Goal: Task Accomplishment & Management: Use online tool/utility

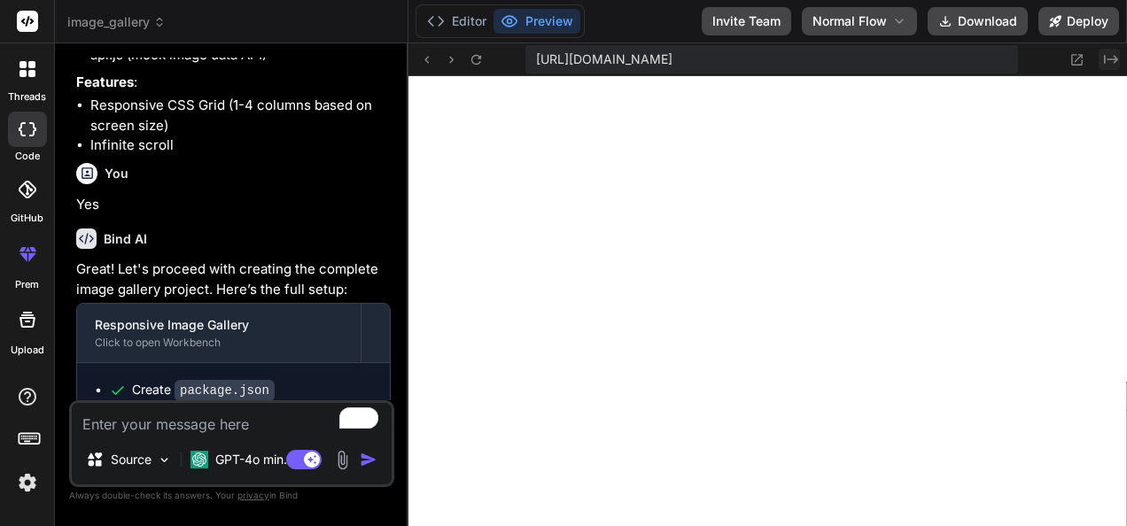
click at [1107, 66] on button "Created with Pixso." at bounding box center [1109, 59] width 21 height 21
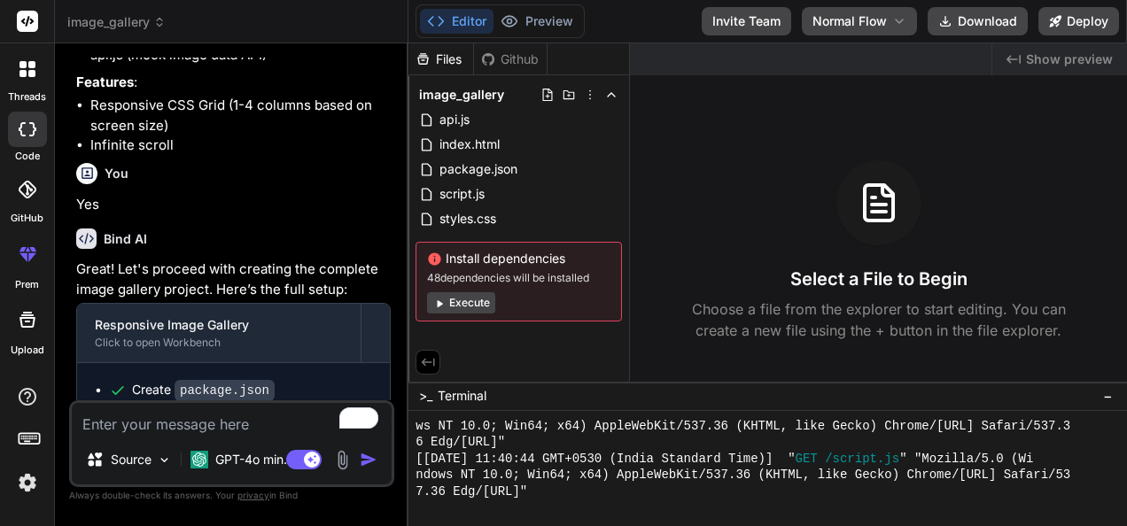
click at [1060, 62] on span "Show preview" at bounding box center [1069, 60] width 87 height 18
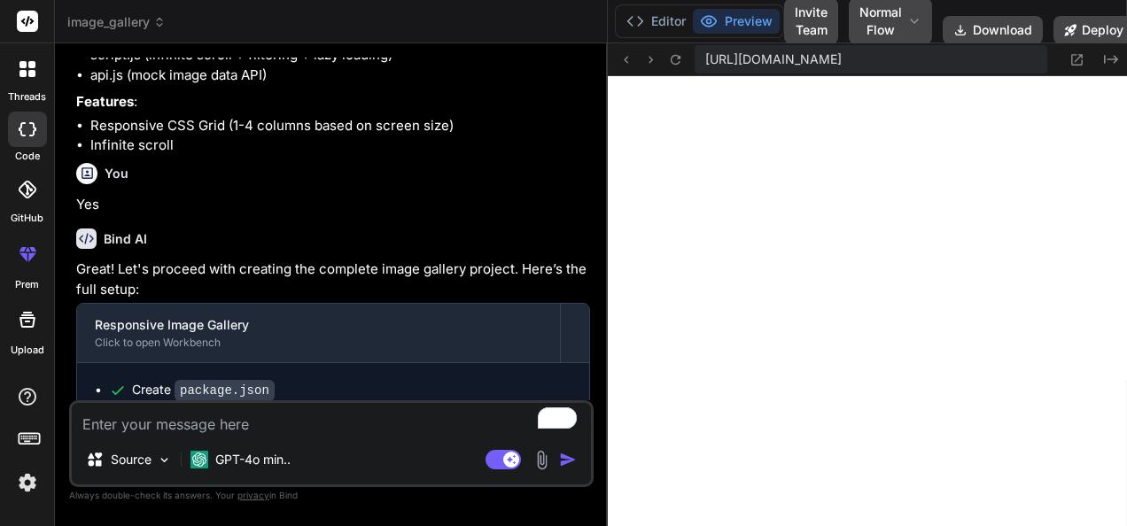
drag, startPoint x: 407, startPoint y: 217, endPoint x: 687, endPoint y: 245, distance: 281.4
click at [608, 245] on div "Bind AI Web Search Created with Pixso. Code Generator You Create a responsive i…" at bounding box center [331, 284] width 553 height 483
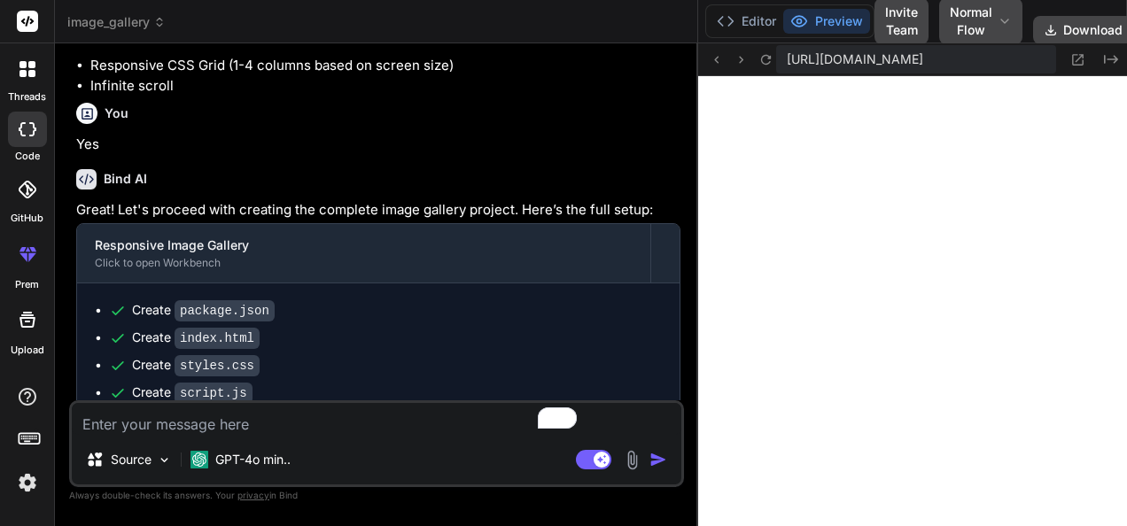
scroll to position [1554, 0]
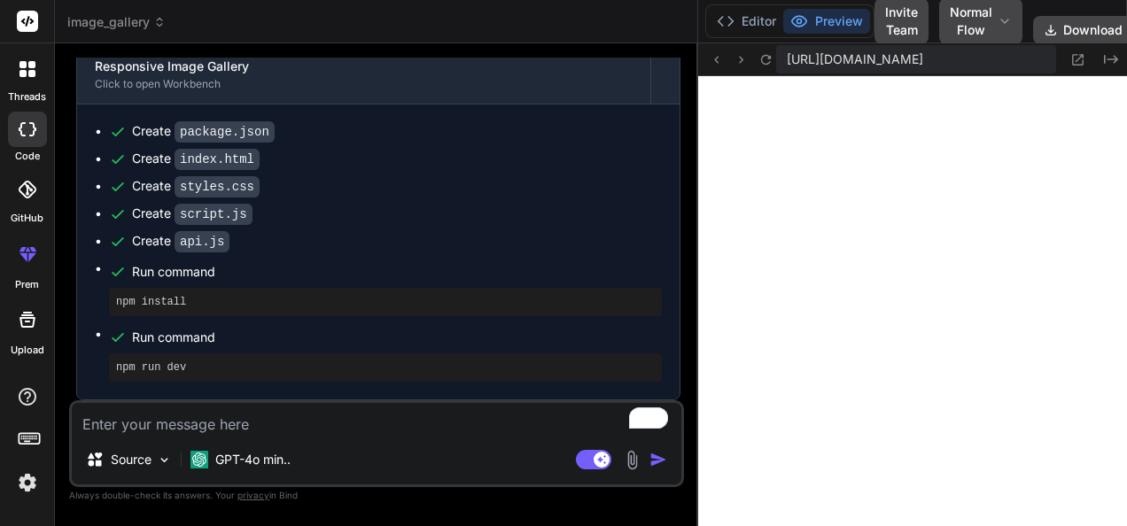
click at [278, 433] on textarea "To enrich screen reader interactions, please activate Accessibility in Grammarl…" at bounding box center [377, 419] width 610 height 32
click at [282, 457] on p "GPT-4o min.." at bounding box center [252, 460] width 75 height 18
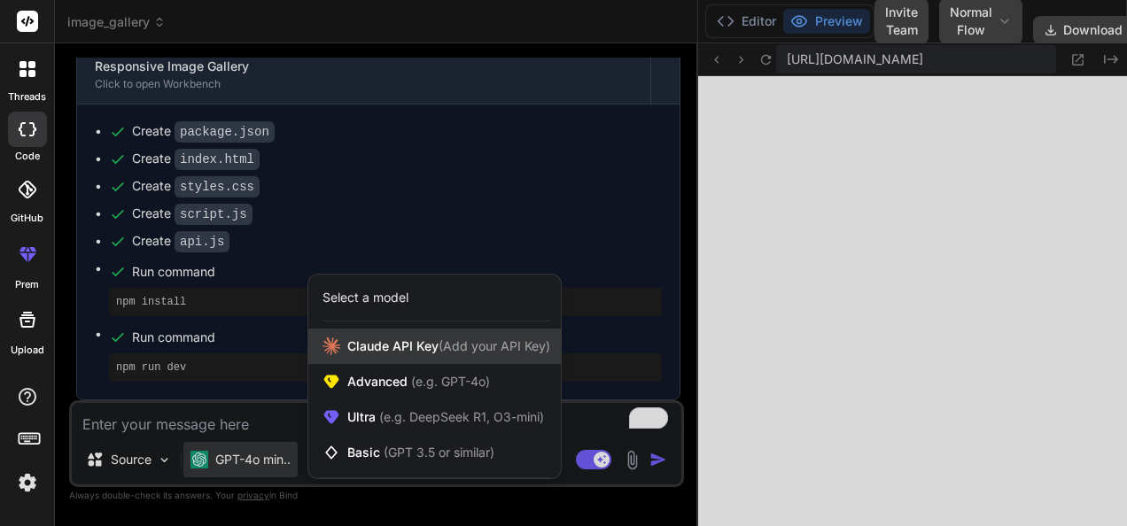
click at [503, 347] on span "(Add your API Key)" at bounding box center [495, 346] width 112 height 15
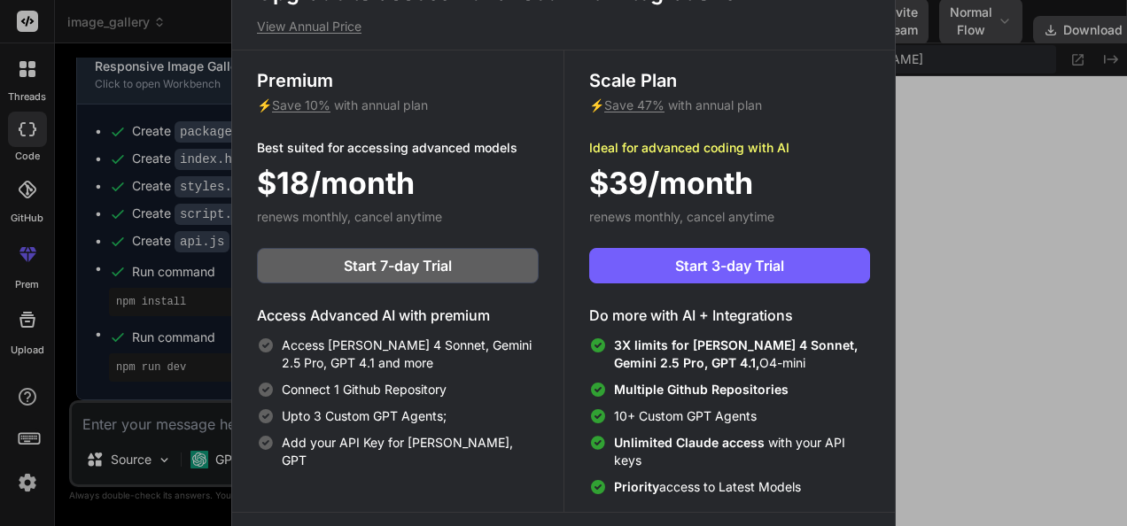
click at [81, 328] on div "Upgrade to access Advanced AI & Integrations View Annual Price Premium ⚡ Save 1…" at bounding box center [563, 263] width 1127 height 526
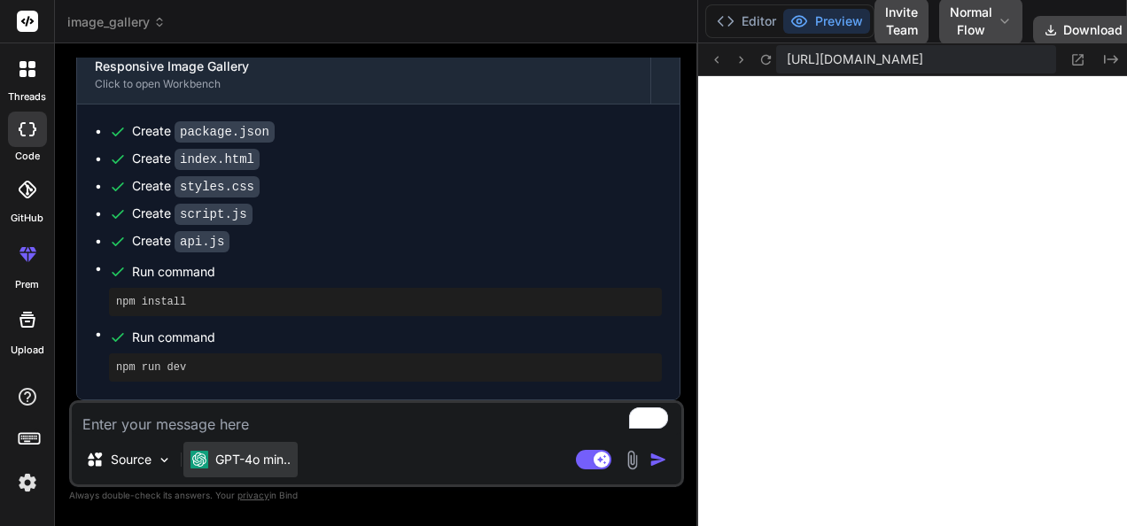
click at [254, 466] on p "GPT-4o min.." at bounding box center [252, 460] width 75 height 18
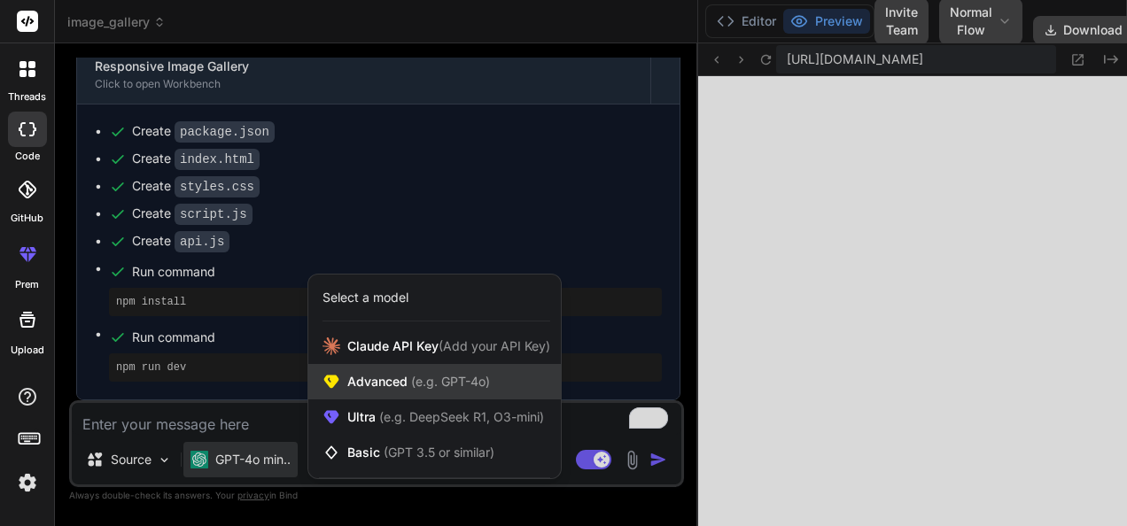
click at [452, 376] on span "(e.g. GPT-4o)" at bounding box center [449, 381] width 82 height 15
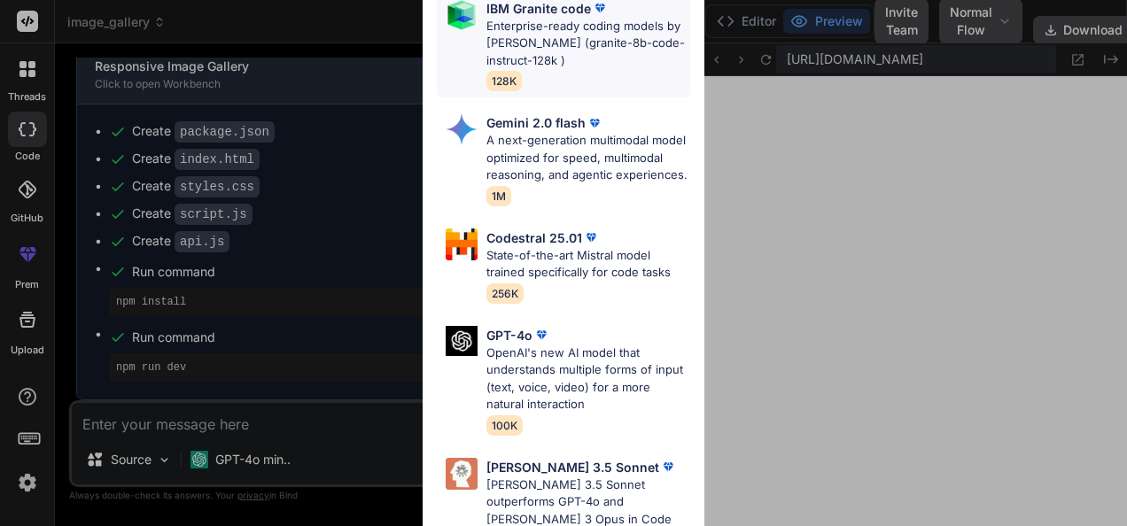
scroll to position [207, 0]
click at [303, 452] on div "Advanced Models GPT-4.1 GPT-4.1 is an advanced AI language model by OpenAI, off…" at bounding box center [563, 263] width 1127 height 526
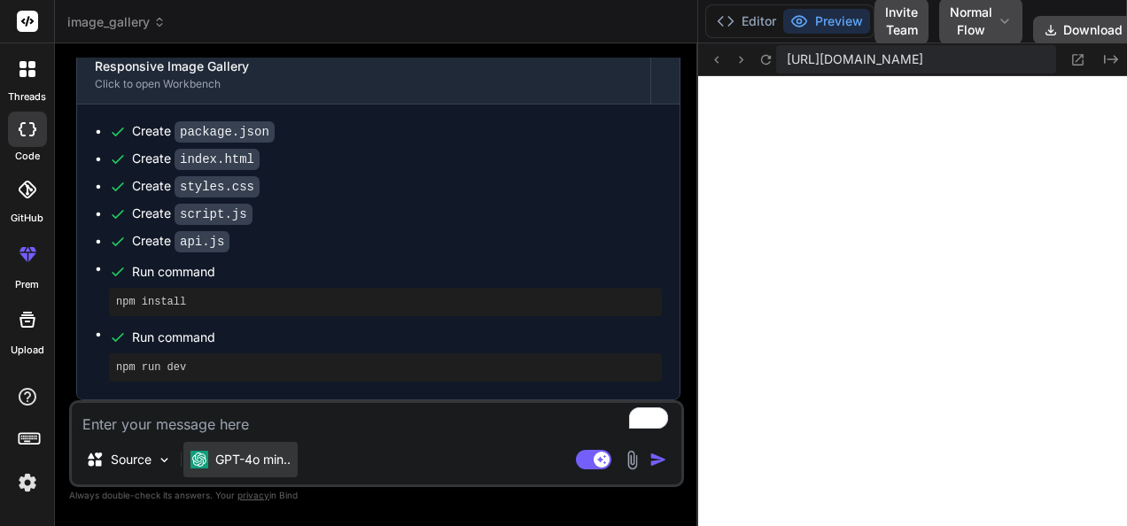
click at [274, 463] on p "GPT-4o min.." at bounding box center [252, 460] width 75 height 18
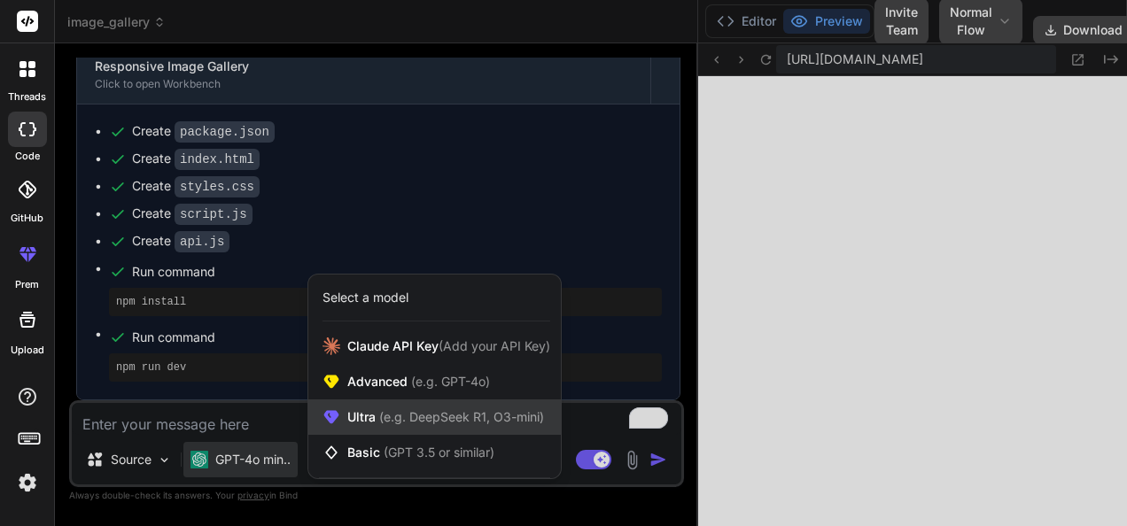
click at [498, 412] on span "(e.g. DeepSeek R1, O3-mini)" at bounding box center [460, 416] width 168 height 15
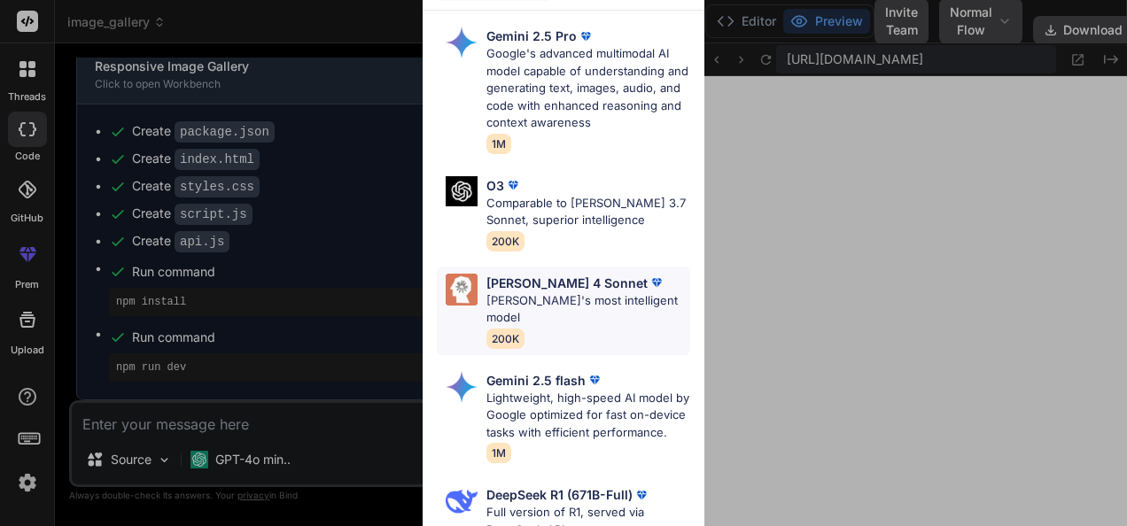
click at [672, 308] on div "Claude 4 Sonnet Claude's most intelligent model 200K" at bounding box center [563, 311] width 253 height 89
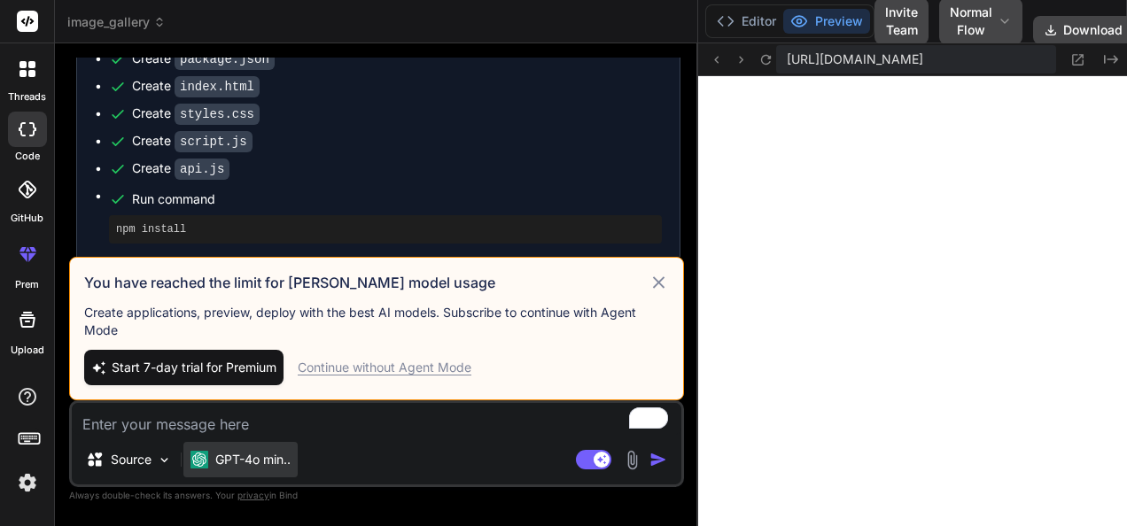
click at [234, 468] on p "GPT-4o min.." at bounding box center [252, 460] width 75 height 18
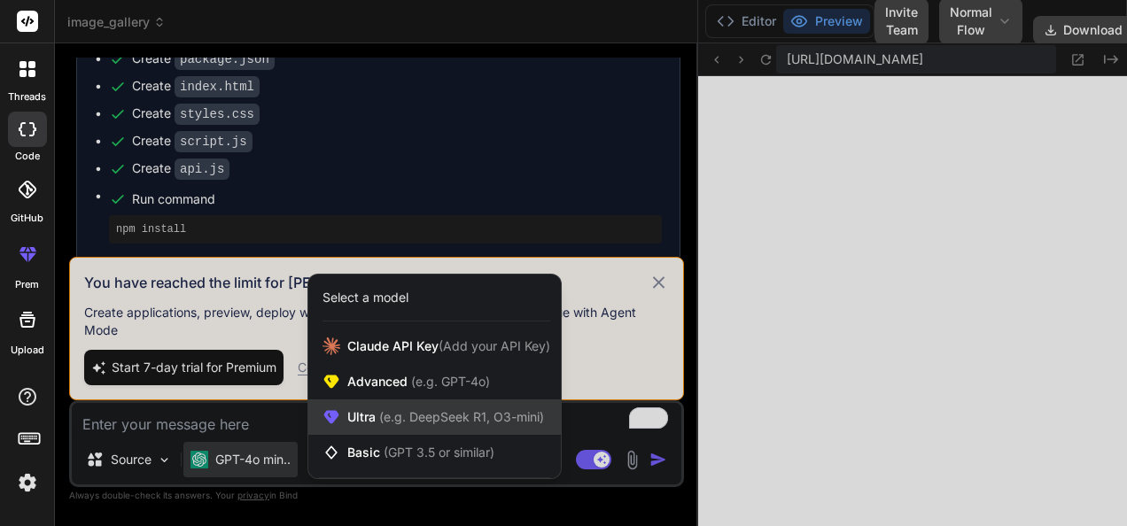
click at [443, 417] on span "(e.g. DeepSeek R1, O3-mini)" at bounding box center [460, 416] width 168 height 15
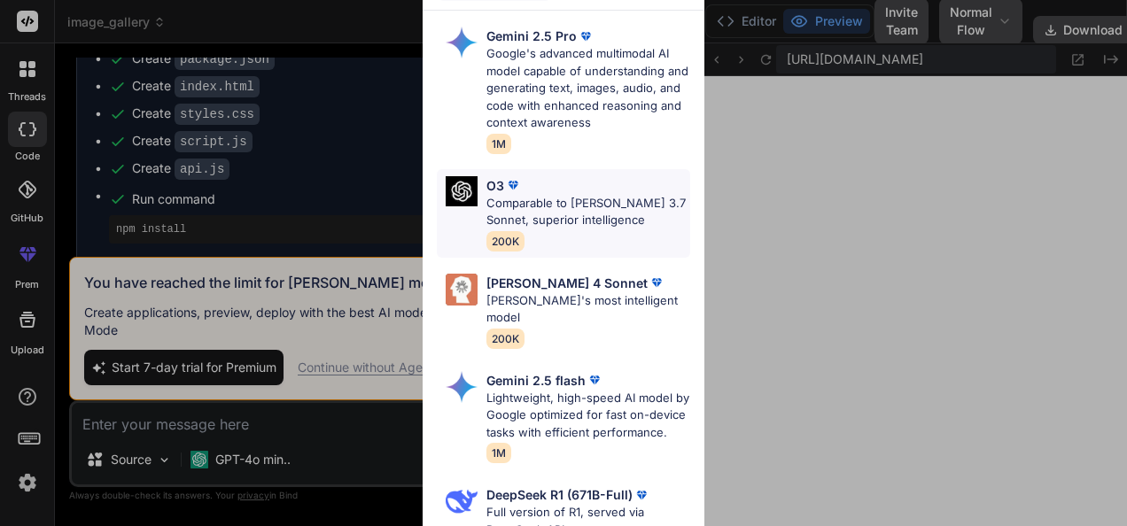
click at [635, 225] on p "Comparable to Claude 3.7 Sonnet, superior intelligence" at bounding box center [589, 212] width 204 height 35
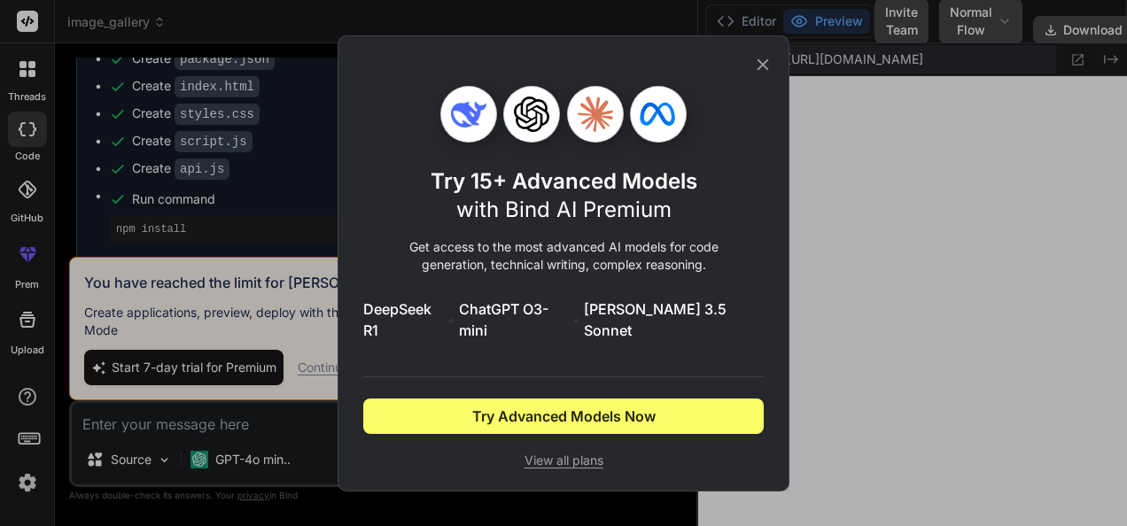
click at [750, 66] on div "Try 15+ Advanced Models with Bind AI Premium Get access to the most advanced AI…" at bounding box center [563, 263] width 401 height 455
click at [754, 92] on div "Try 15+ Advanced Models with Bind AI Premium Get access to the most advanced AI…" at bounding box center [563, 263] width 401 height 455
click at [759, 74] on icon at bounding box center [762, 64] width 19 height 19
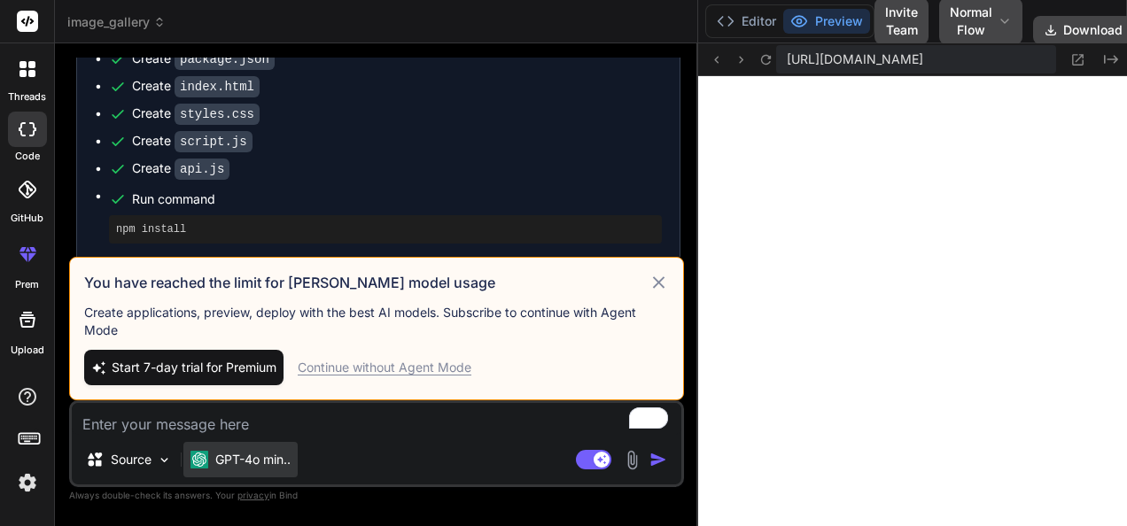
click at [296, 467] on div "GPT-4o min.." at bounding box center [240, 459] width 114 height 35
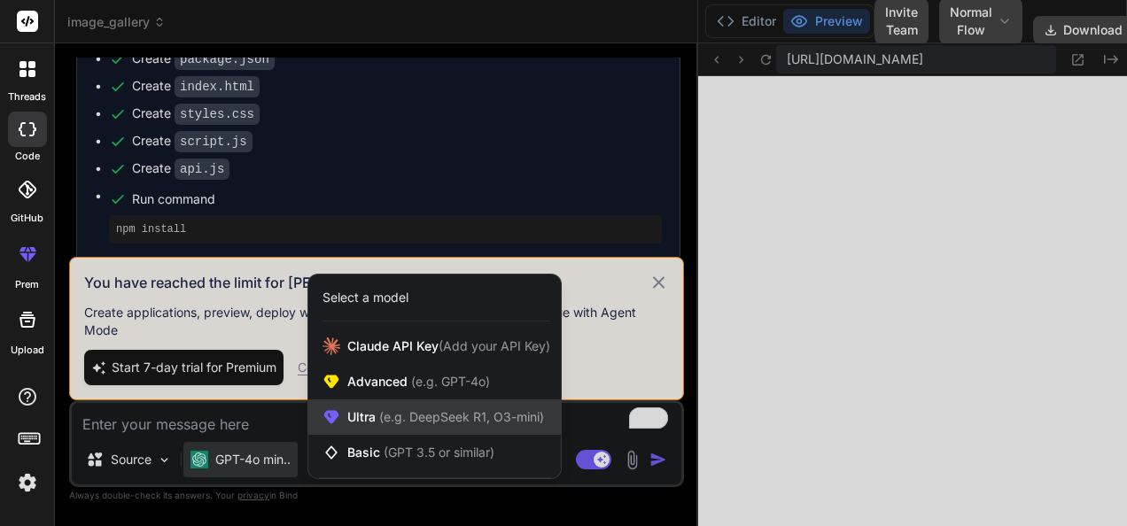
click at [447, 433] on div "Ultra (e.g. DeepSeek R1, O3-mini)" at bounding box center [434, 417] width 253 height 35
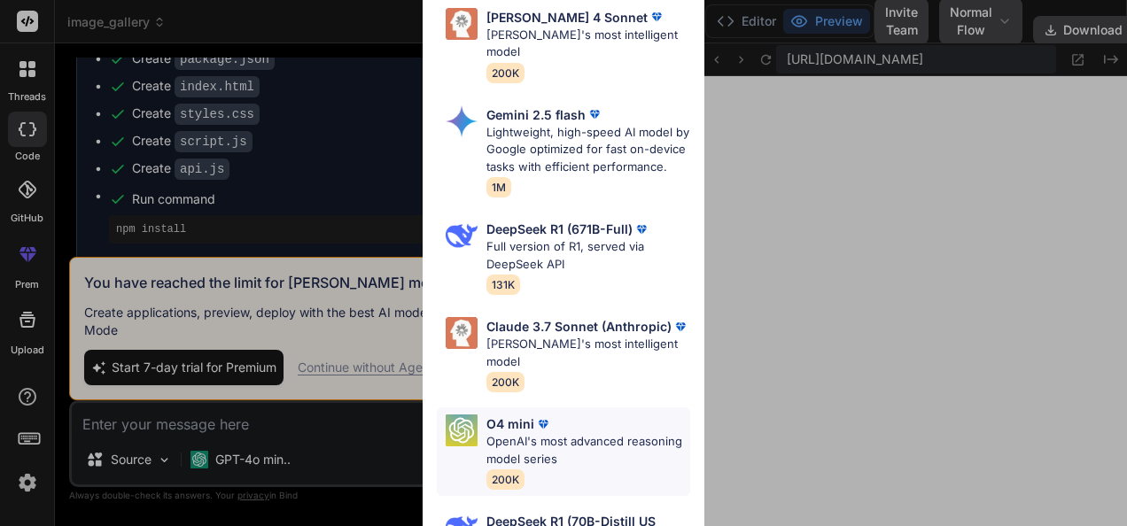
scroll to position [319, 0]
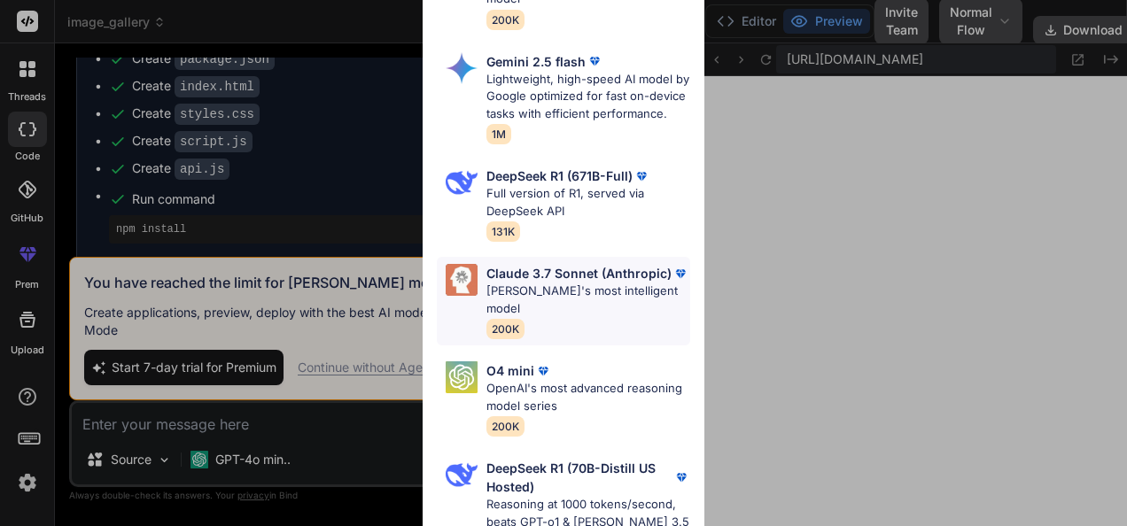
click at [567, 300] on p "Claude's most intelligent model" at bounding box center [589, 300] width 204 height 35
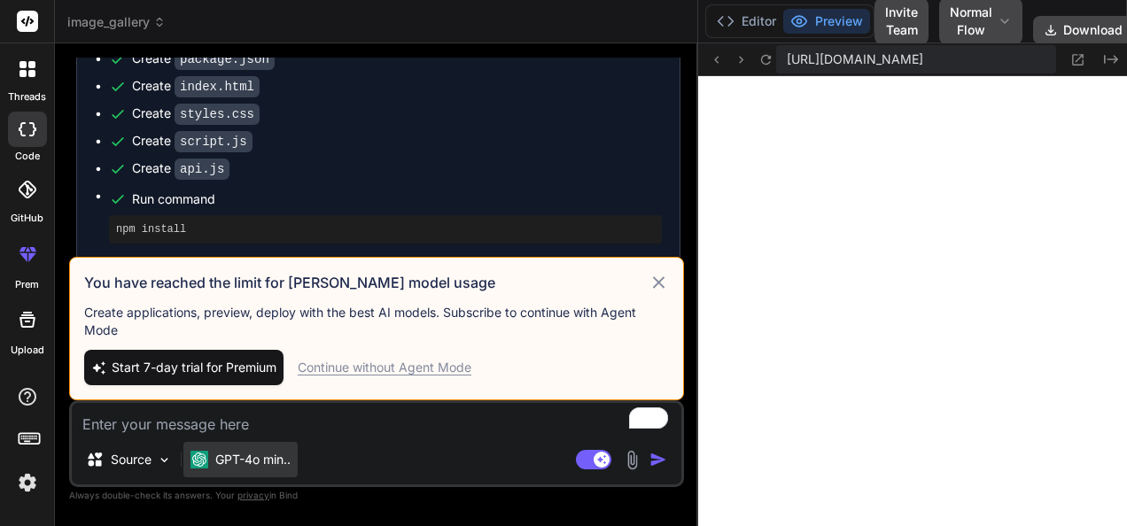
click at [266, 463] on p "GPT-4o min.." at bounding box center [252, 460] width 75 height 18
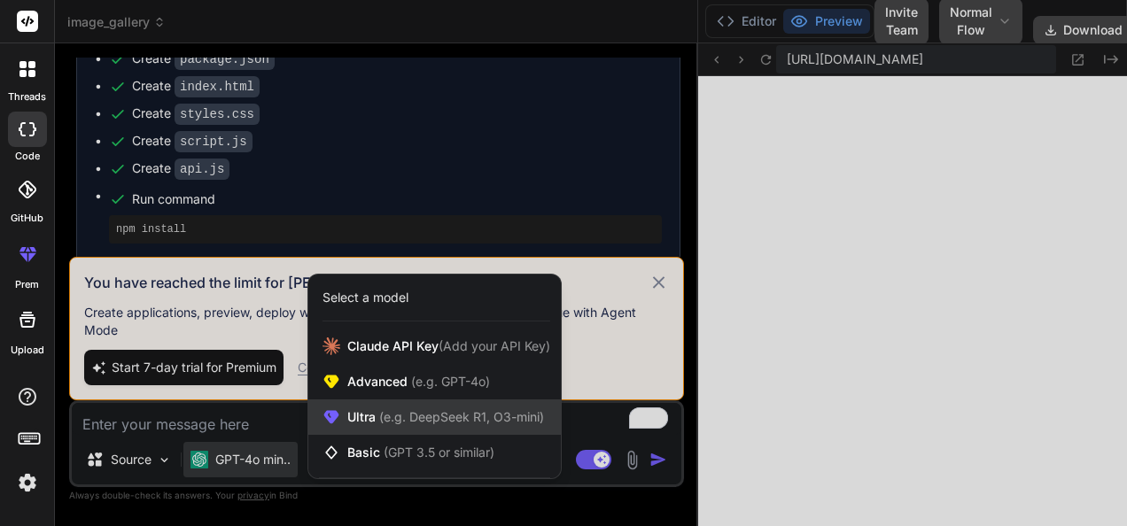
click at [355, 420] on span "Ultra (e.g. DeepSeek R1, O3-mini)" at bounding box center [445, 418] width 197 height 18
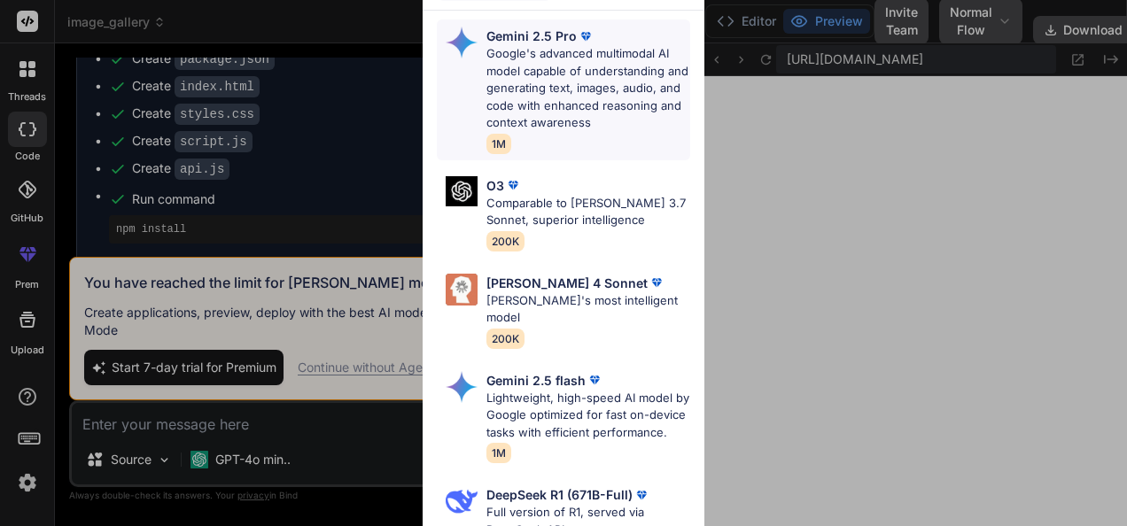
click at [600, 32] on div "Gemini 2.5 Pro" at bounding box center [589, 36] width 204 height 19
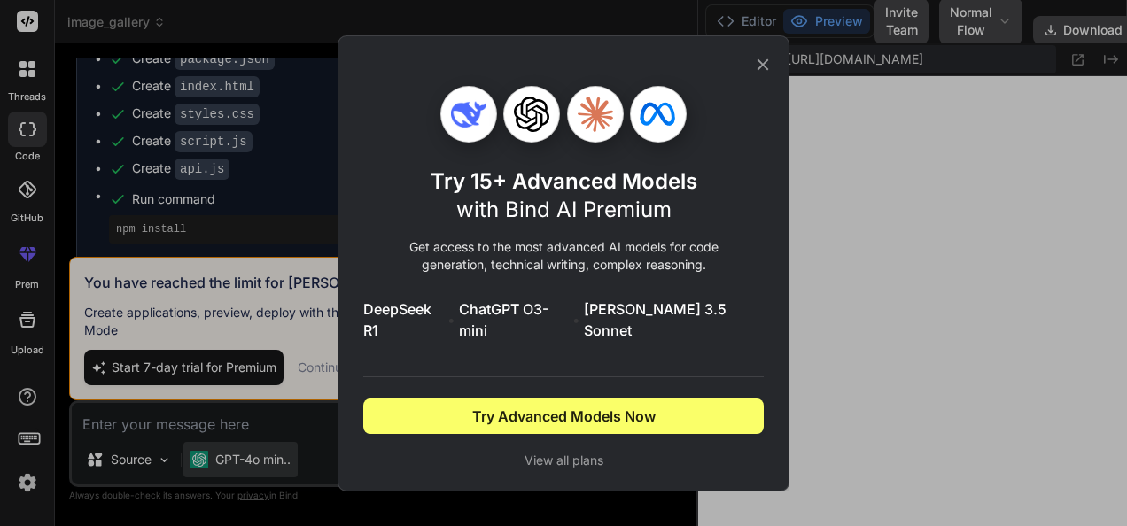
click at [236, 450] on div "Try 15+ Advanced Models with Bind AI Premium Get access to the most advanced AI…" at bounding box center [563, 263] width 1127 height 526
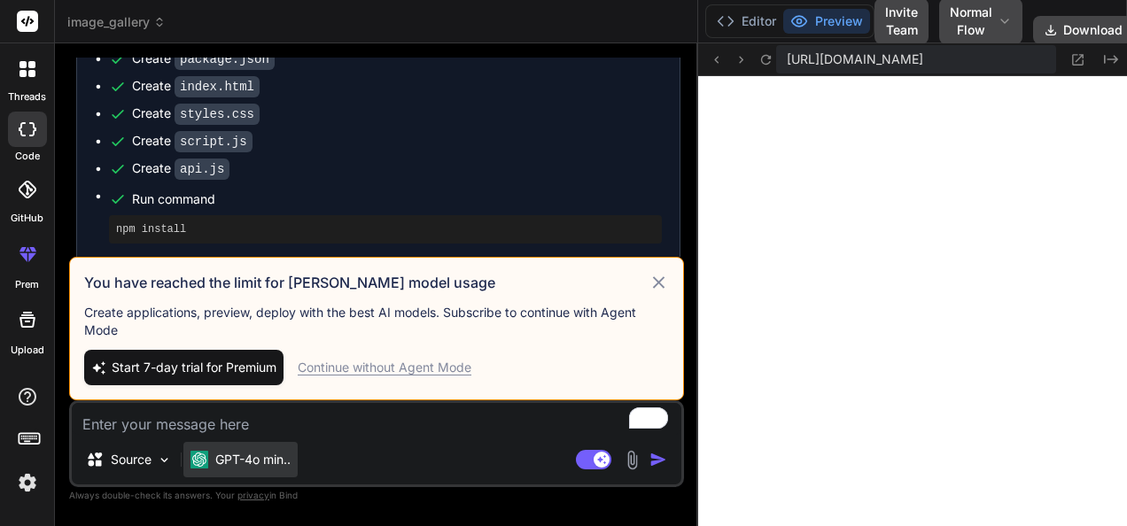
click at [193, 475] on div "GPT-4o min.." at bounding box center [240, 459] width 114 height 35
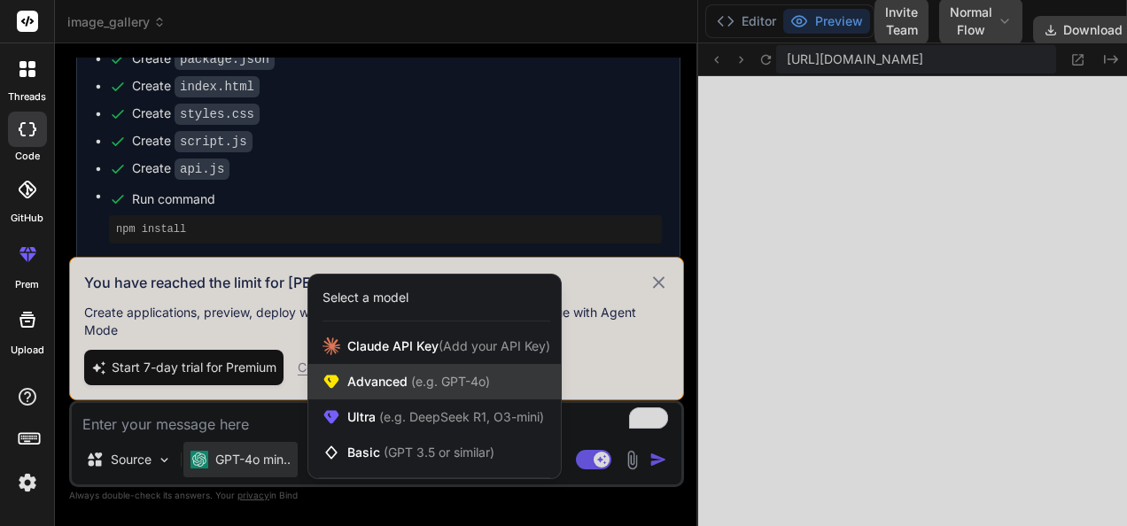
click at [359, 382] on span "Advanced (e.g. GPT-4o)" at bounding box center [418, 382] width 143 height 18
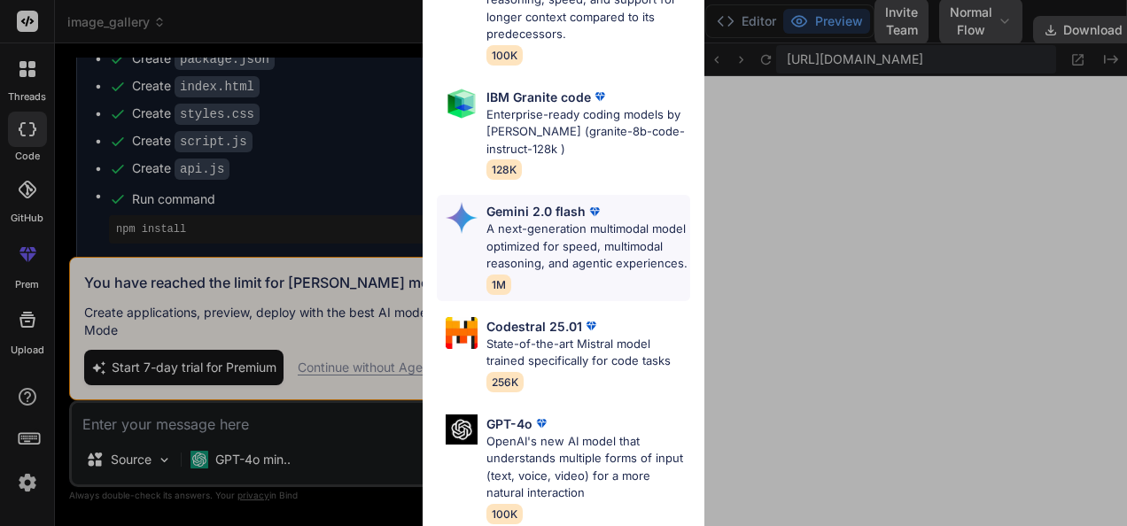
scroll to position [207, 0]
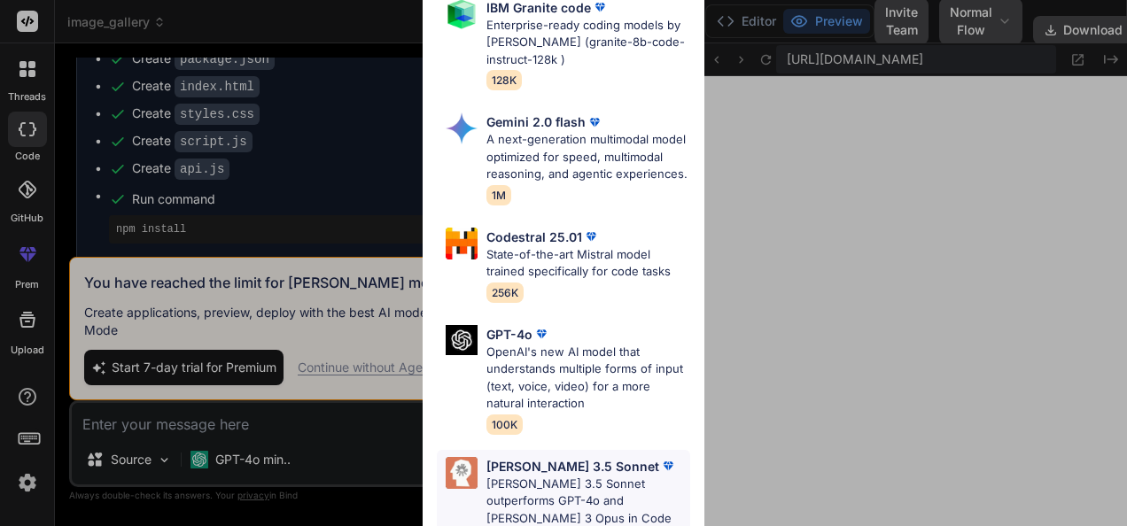
click at [560, 498] on p "Claude 3.5 Sonnet outperforms GPT-4o and Claude 3 Opus in Code Generation and R…" at bounding box center [589, 510] width 204 height 69
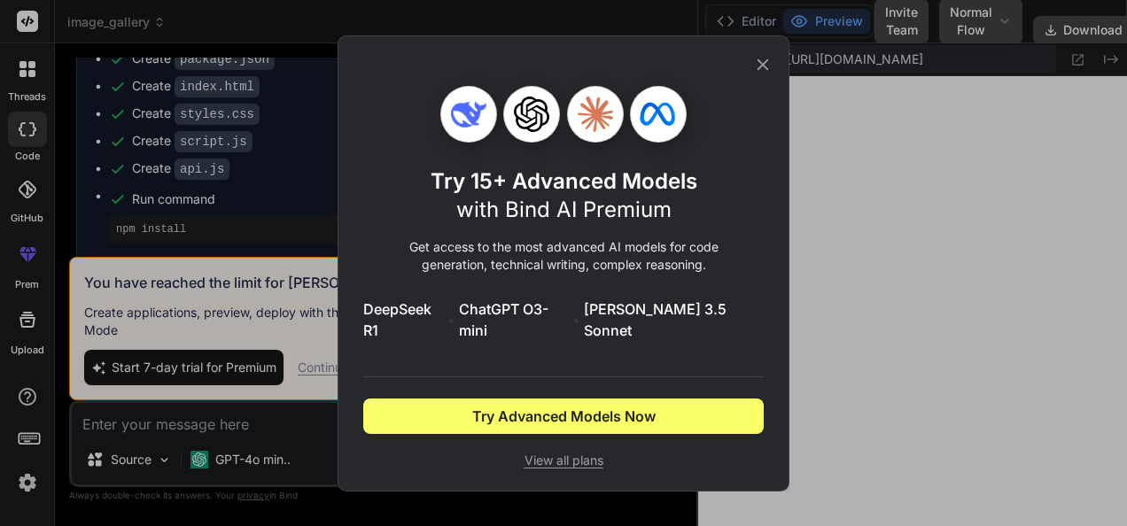
scroll to position [0, 0]
click at [282, 470] on div "Try 15+ Advanced Models with Bind AI Premium Get access to the most advanced AI…" at bounding box center [563, 263] width 1127 height 526
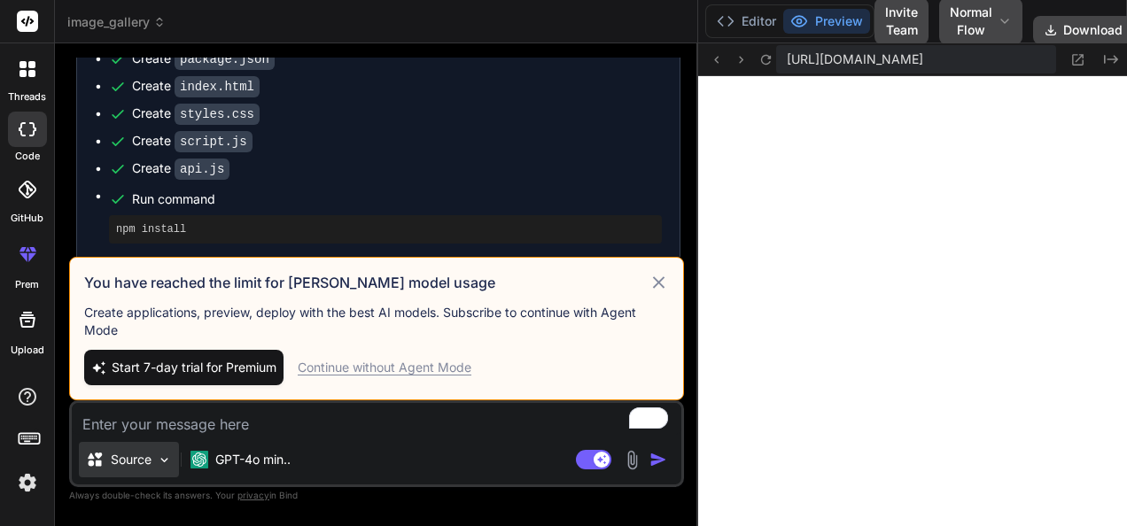
click at [161, 453] on img at bounding box center [164, 460] width 15 height 15
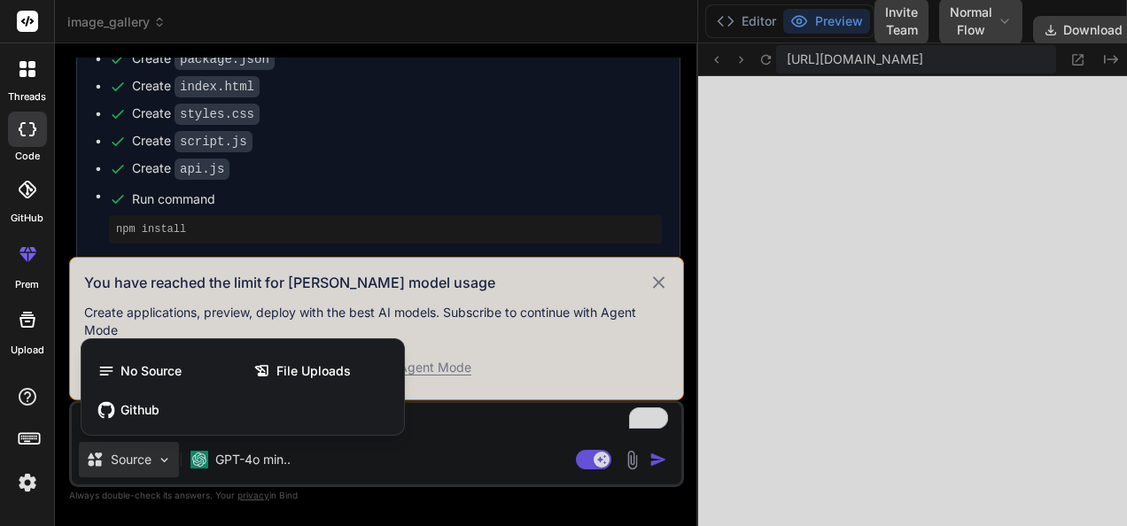
click at [222, 460] on div at bounding box center [563, 263] width 1127 height 526
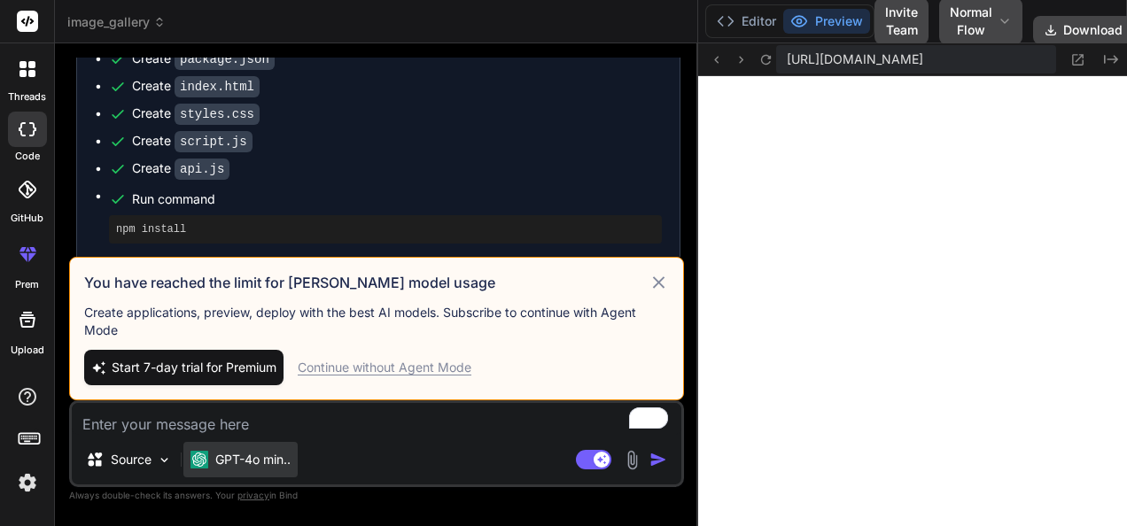
click at [226, 461] on p "GPT-4o min.." at bounding box center [252, 460] width 75 height 18
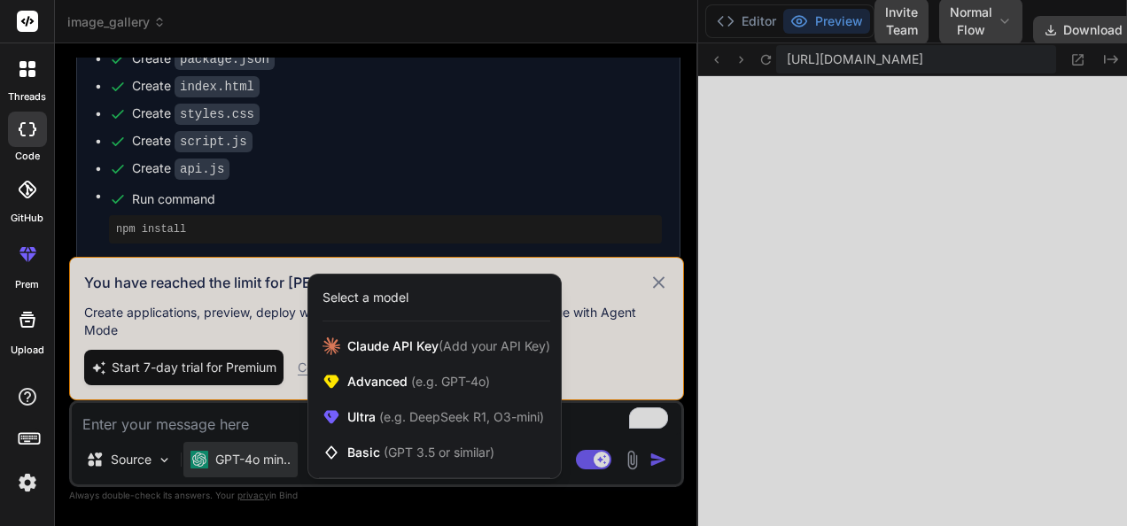
click at [188, 368] on div at bounding box center [563, 263] width 1127 height 526
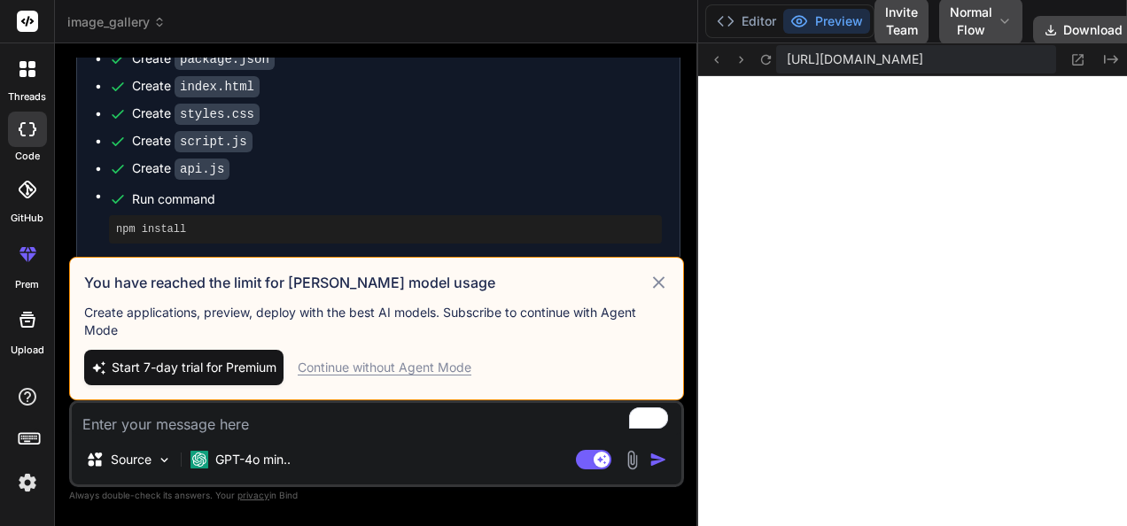
click at [392, 373] on div "Continue without Agent Mode" at bounding box center [385, 368] width 174 height 18
type textarea "x"
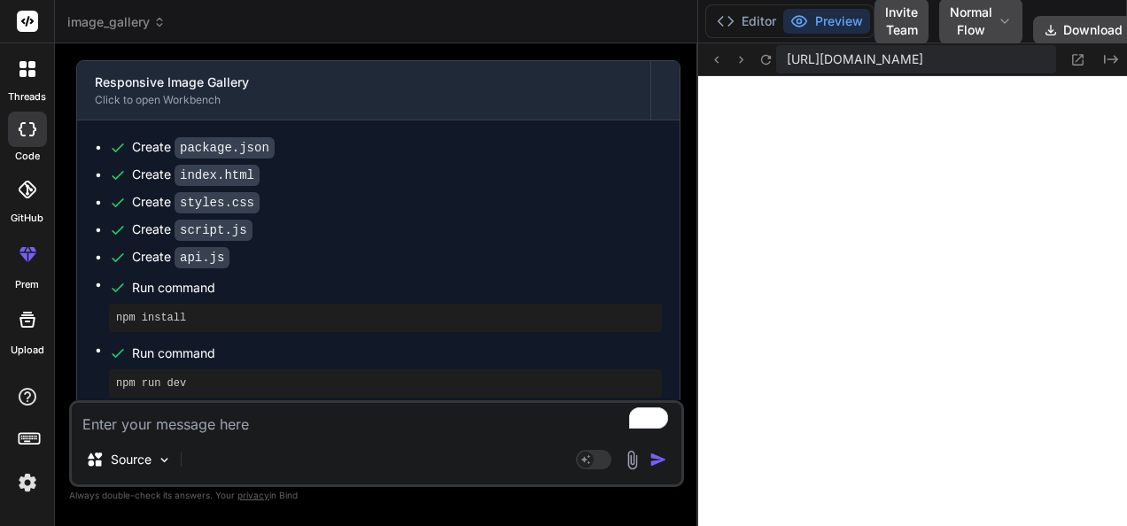
scroll to position [1554, 0]
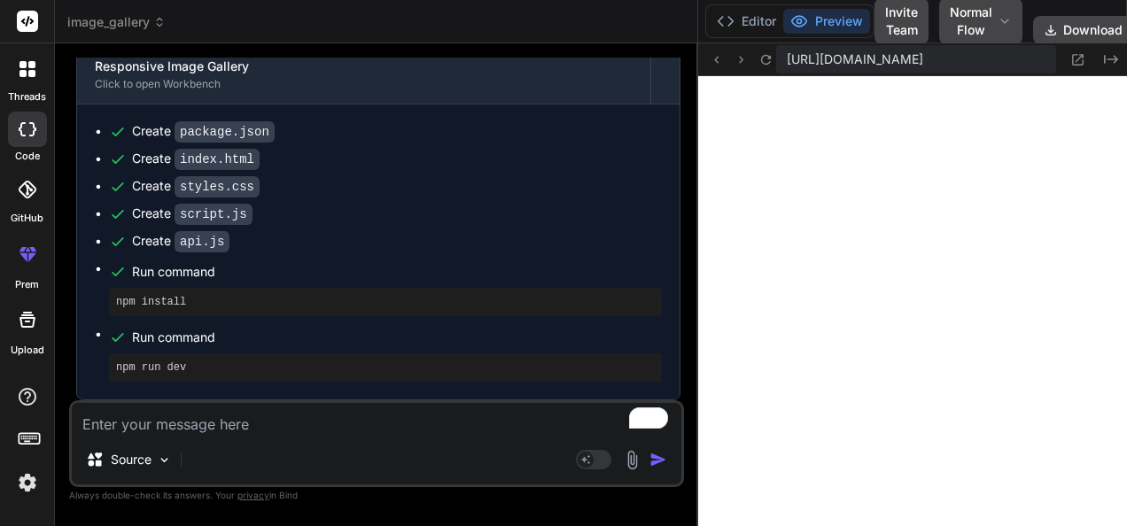
click at [277, 421] on textarea "To enrich screen reader interactions, please activate Accessibility in Grammarl…" at bounding box center [377, 419] width 610 height 32
paste textarea "create "The AI Storyteller," a simple yet powerful web application. The front e…"
type textarea "create "The AI Storyteller," a simple yet powerful web application. The front e…"
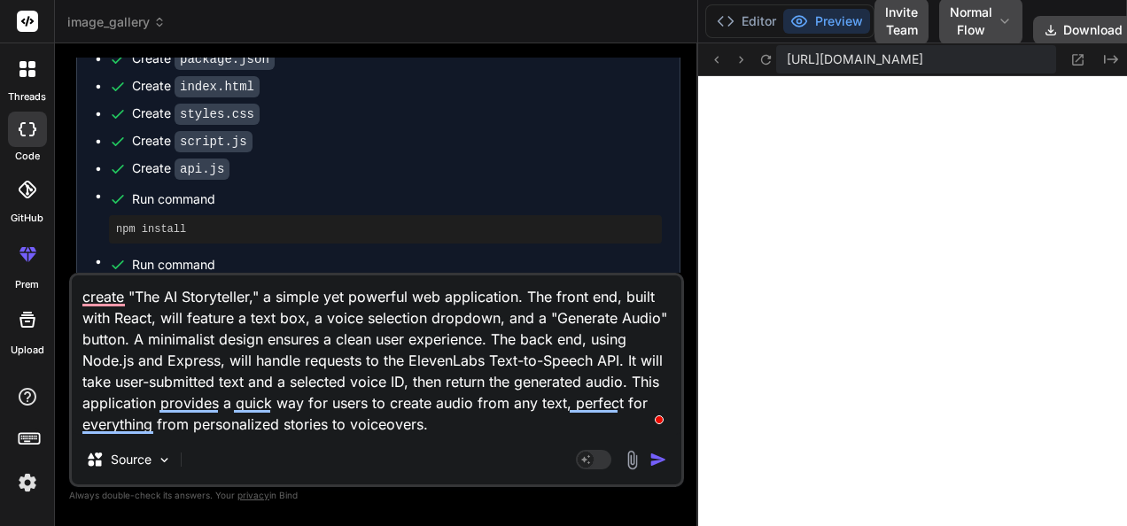
type textarea "x"
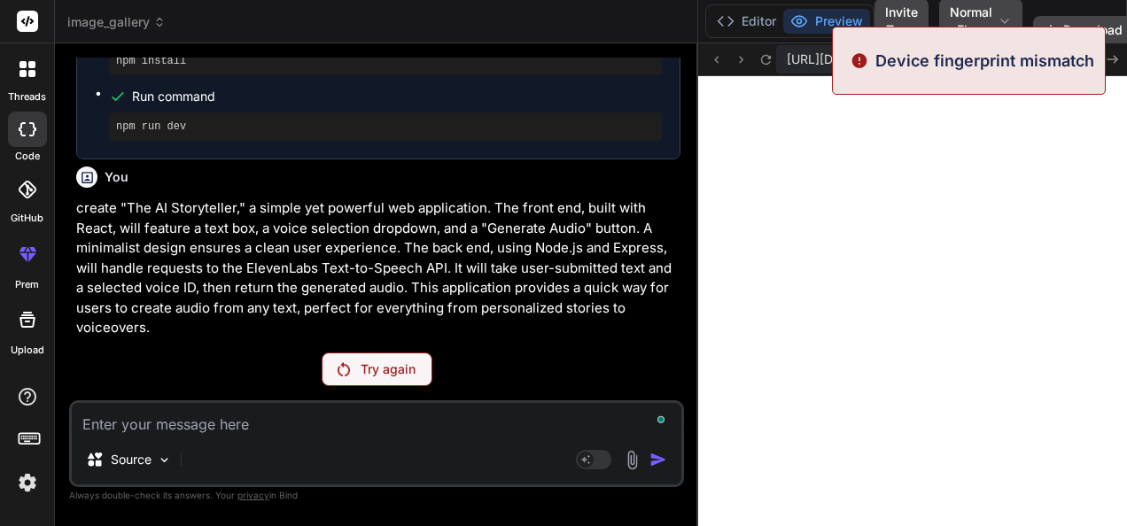
scroll to position [1794, 0]
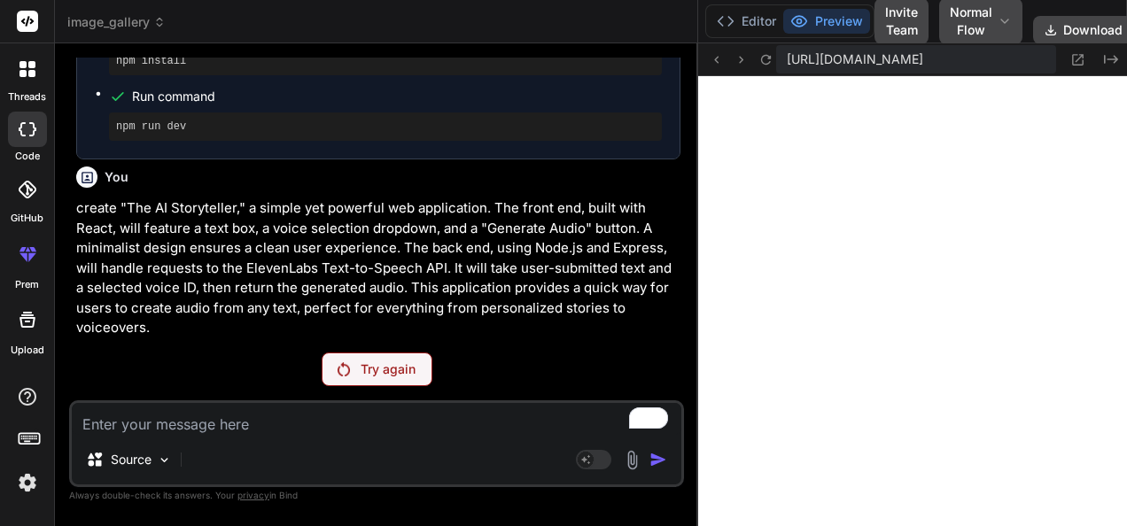
click at [433, 339] on p "create "The AI Storyteller," a simple yet powerful web application. The front e…" at bounding box center [378, 269] width 604 height 140
click at [427, 369] on div "Try again" at bounding box center [377, 370] width 111 height 34
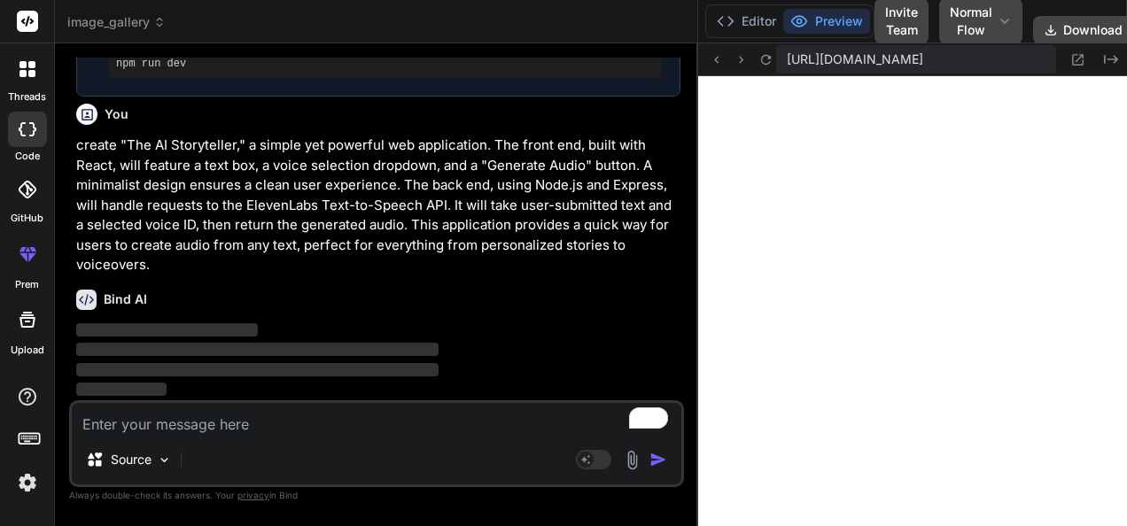
type textarea "x"
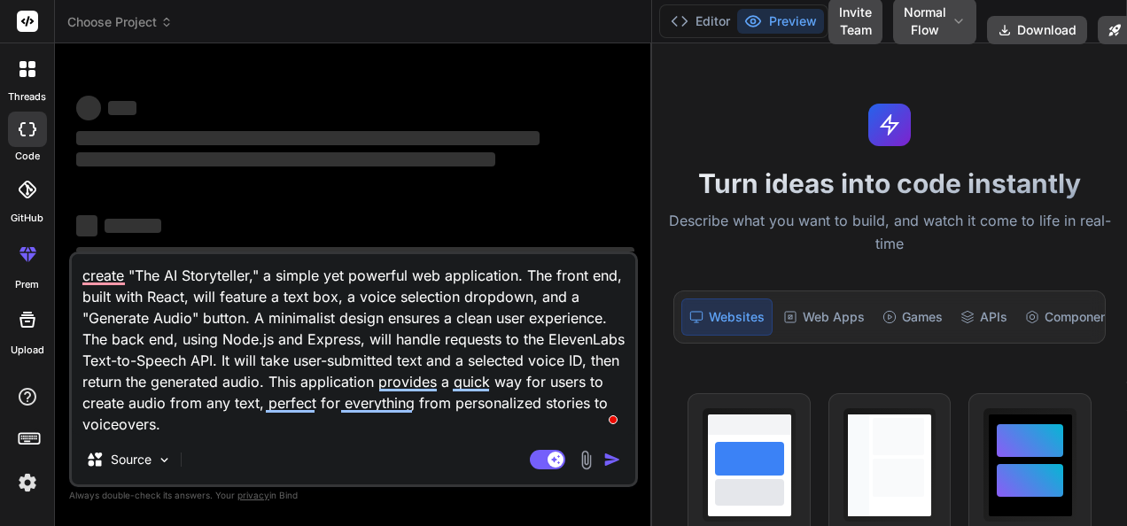
drag, startPoint x: 407, startPoint y: 226, endPoint x: 627, endPoint y: 241, distance: 220.3
click at [627, 241] on div "Bind AI Web Search Created with Pixso. Code Generator ‌ ‌ ‌ ‌ ‌ ‌ ‌ ‌ ‌ ‌ ‌ ‌ ‌…" at bounding box center [353, 284] width 597 height 483
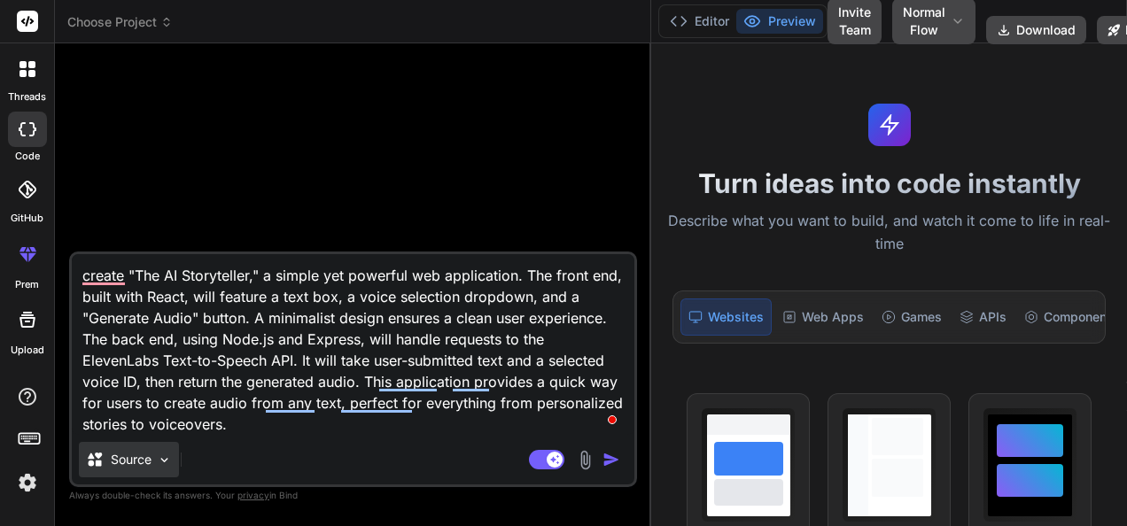
click at [174, 464] on div "Source" at bounding box center [129, 459] width 100 height 35
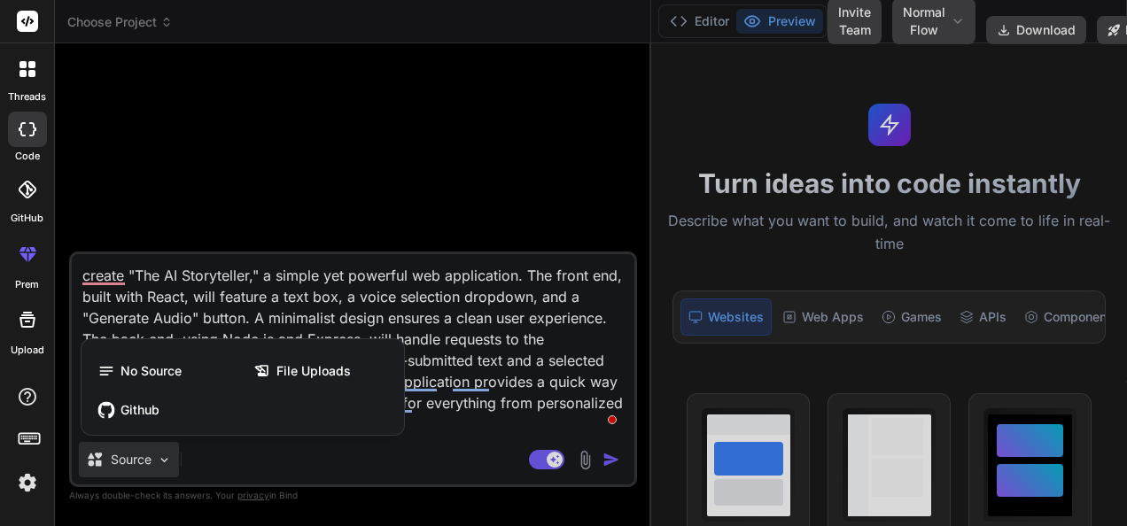
click at [174, 464] on div at bounding box center [563, 263] width 1127 height 526
type textarea "x"
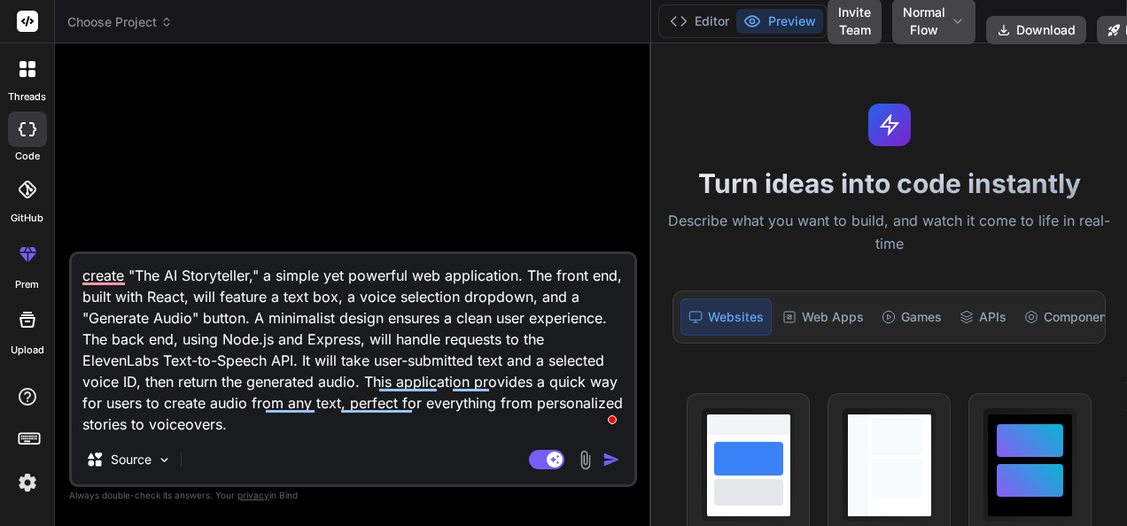
click at [305, 457] on div "Source" at bounding box center [353, 463] width 563 height 43
drag, startPoint x: 0, startPoint y: 314, endPoint x: 16, endPoint y: 340, distance: 31.0
click at [0, 313] on html "threads code GitHub prem Upload Choose Project Created with Pixso. Bind AI Web …" at bounding box center [563, 263] width 1127 height 526
click at [121, 363] on textarea "create "The AI Storyteller," a simple yet powerful web application. The front e…" at bounding box center [353, 344] width 563 height 181
type textarea "reate "The AI Storyteller," a simple yet powerful web application. The front en…"
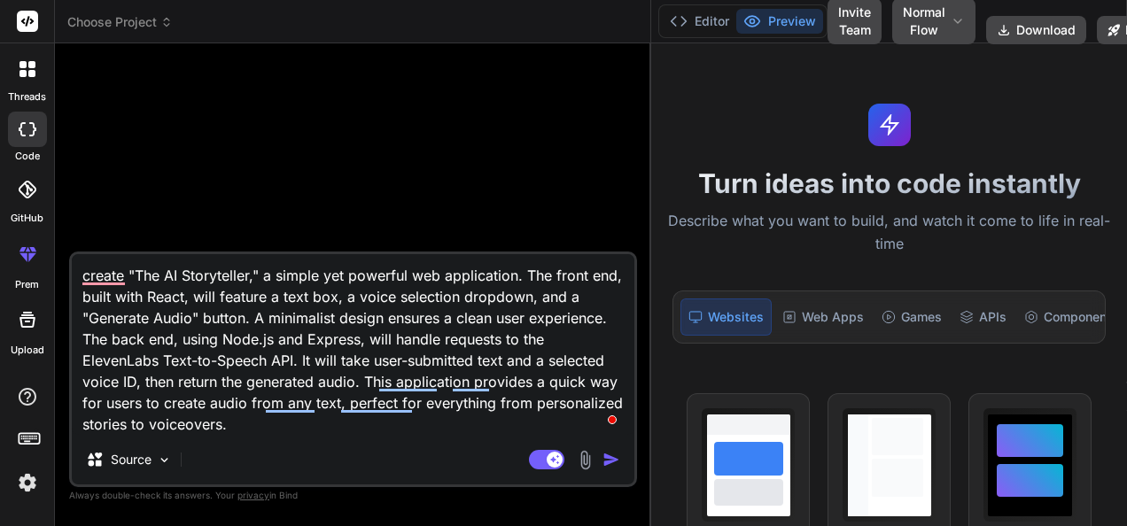
type textarea "x"
type textarea "Create "The AI Storyteller," a simple yet powerful web application. The front e…"
type textarea "x"
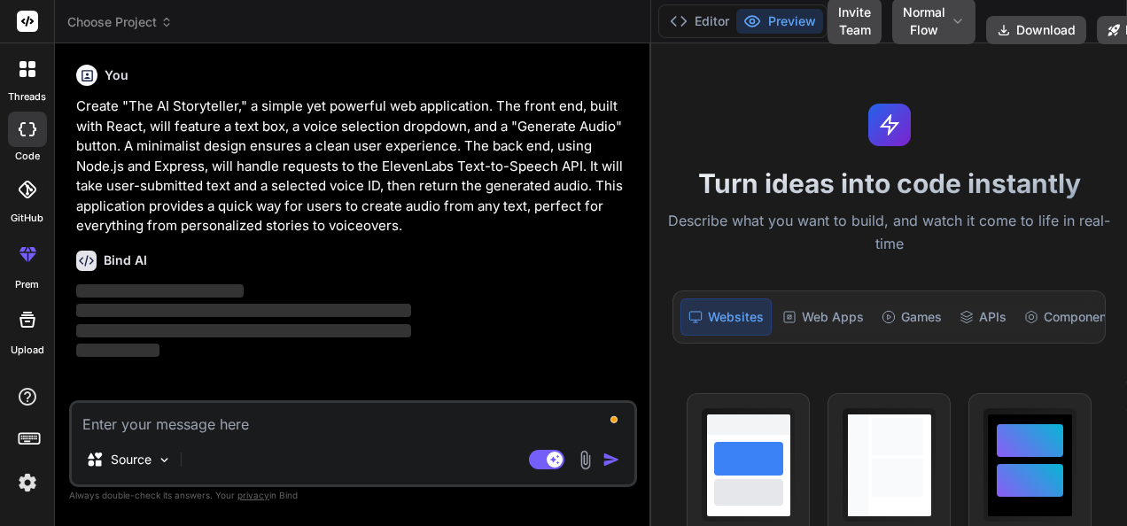
type textarea "x"
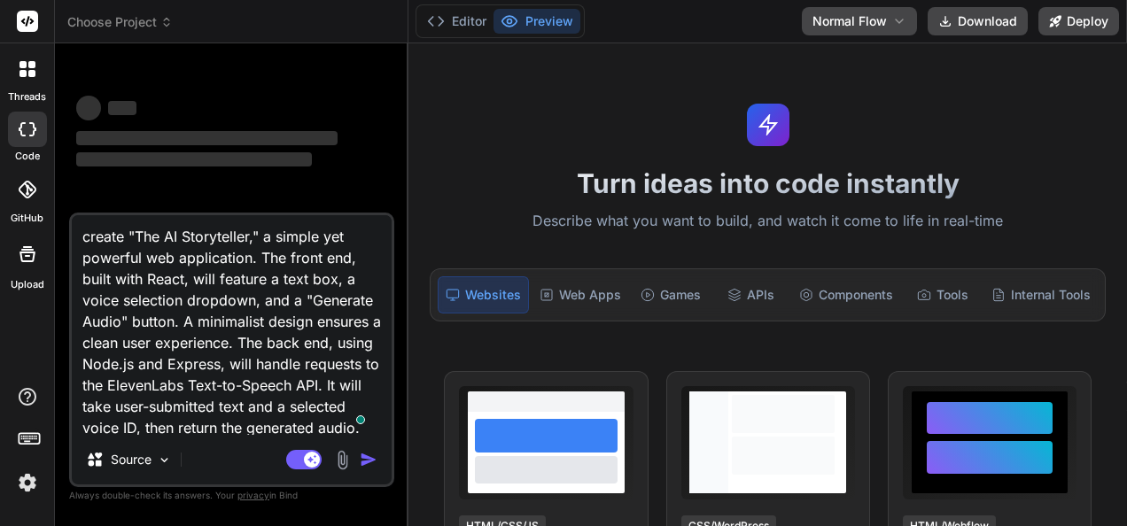
click at [409, 167] on div "Turn ideas into code instantly Describe what you want to build, and watch it co…" at bounding box center [768, 284] width 719 height 483
click at [409, 138] on div "Turn ideas into code instantly Describe what you want to build, and watch it co…" at bounding box center [768, 284] width 719 height 483
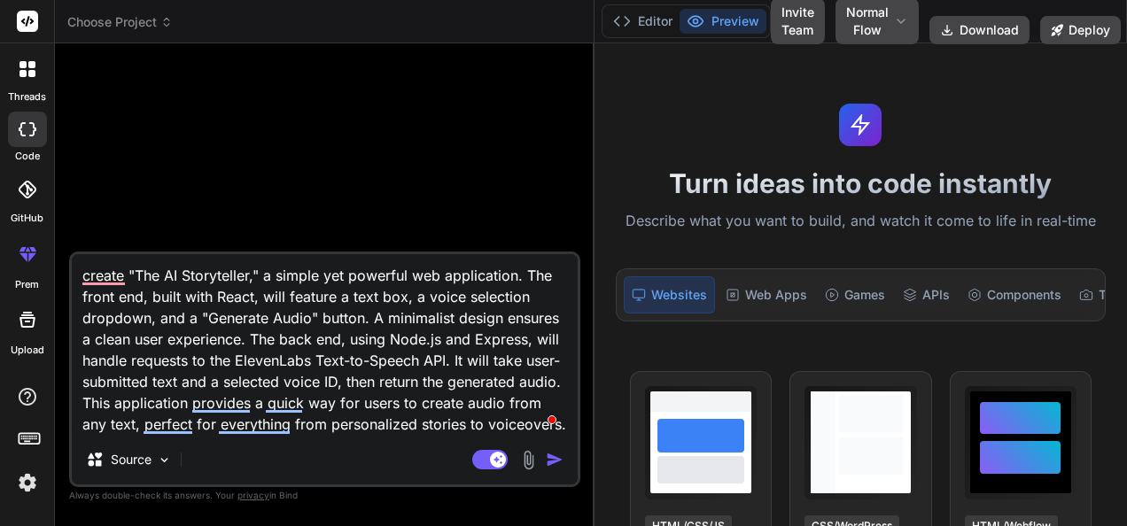
drag, startPoint x: 406, startPoint y: 141, endPoint x: 567, endPoint y: 169, distance: 163.8
click at [567, 169] on div "Bind AI Web Search Created with Pixso. Code Generator create "The AI Storytelle…" at bounding box center [325, 284] width 540 height 483
click at [43, 482] on div at bounding box center [27, 442] width 54 height 112
click at [36, 491] on img at bounding box center [27, 483] width 30 height 30
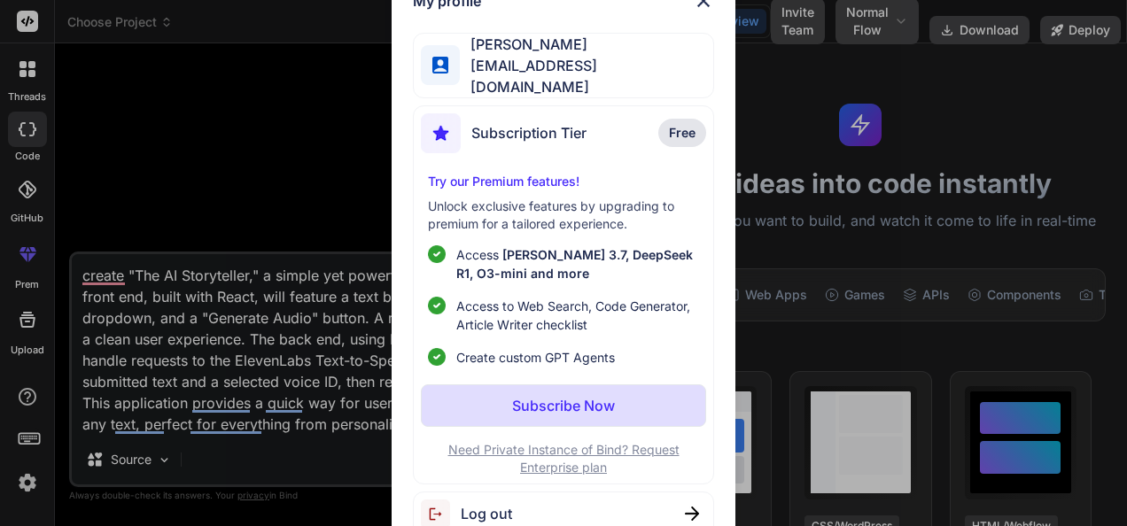
click at [32, 489] on div "My profile Sushant Babbar neonnwo123@gmail.com Subscription Tier Free Try our P…" at bounding box center [563, 263] width 1127 height 526
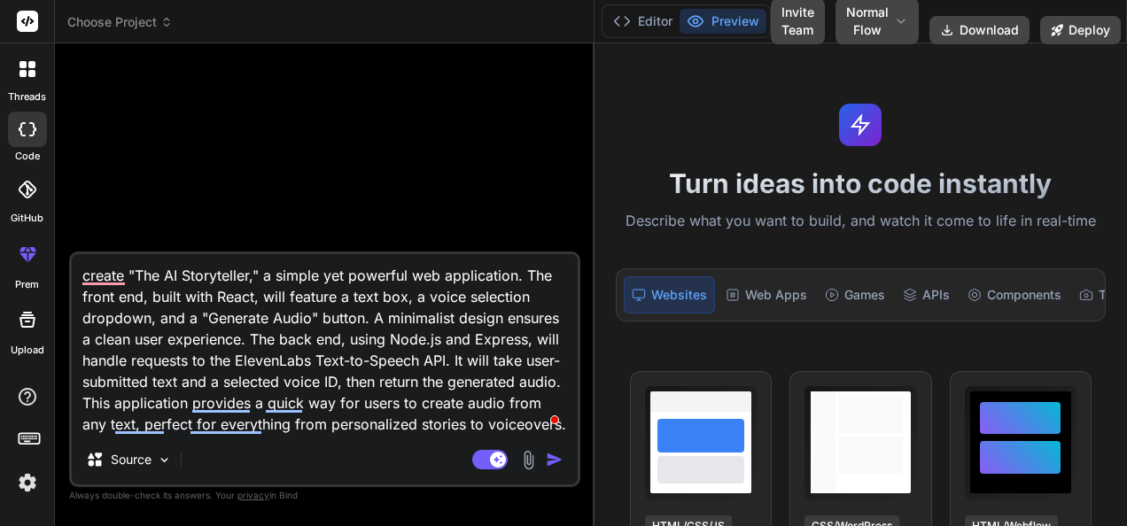
click at [0, 485] on html "threads code GitHub prem Upload Choose Project Created with Pixso. Bind AI Web …" at bounding box center [563, 263] width 1127 height 526
click at [42, 502] on div "threads code GitHub prem Upload" at bounding box center [27, 263] width 55 height 526
click at [36, 491] on img at bounding box center [27, 483] width 30 height 30
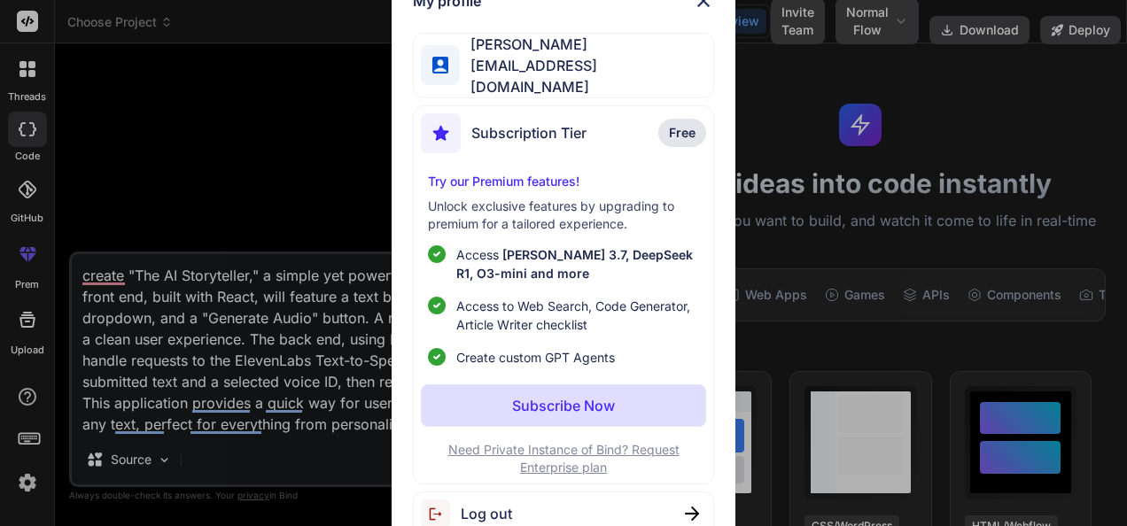
click at [581, 512] on div "Log out" at bounding box center [564, 514] width 302 height 45
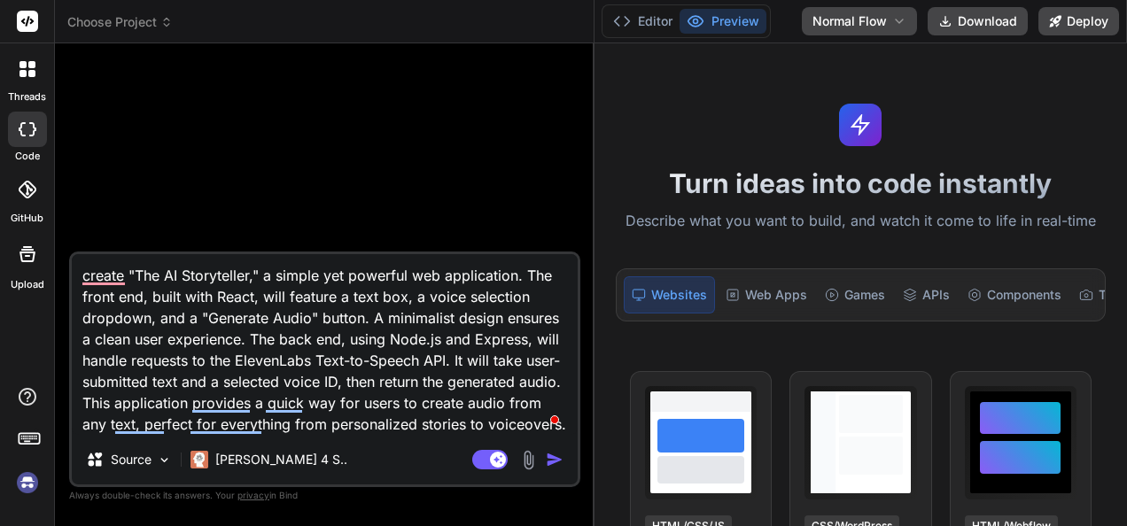
scroll to position [33, 0]
type textarea "x"
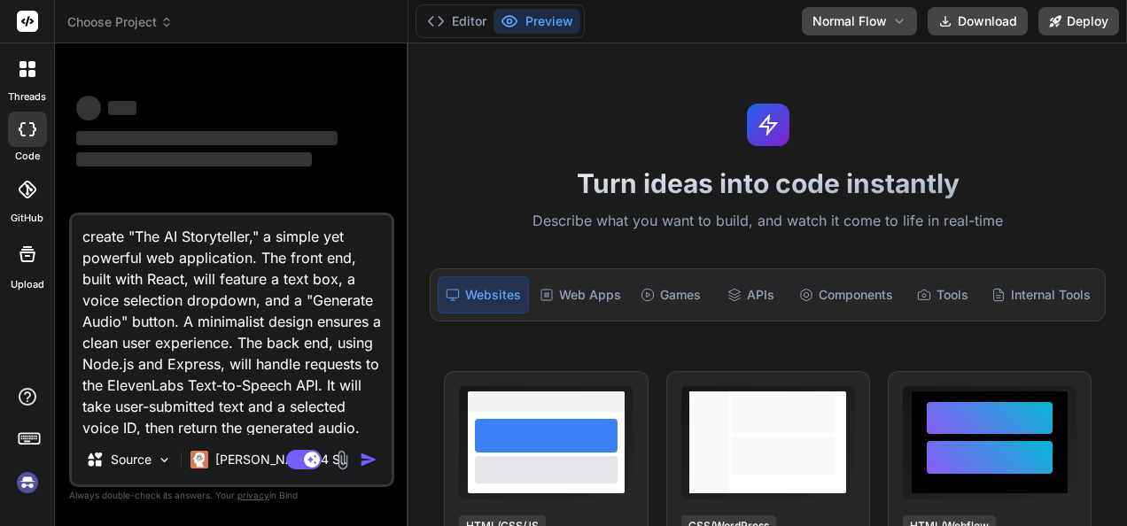
click at [291, 416] on textarea "create "The AI Storyteller," a simple yet powerful web application. The front e…" at bounding box center [232, 325] width 320 height 220
click at [23, 475] on img at bounding box center [27, 483] width 30 height 30
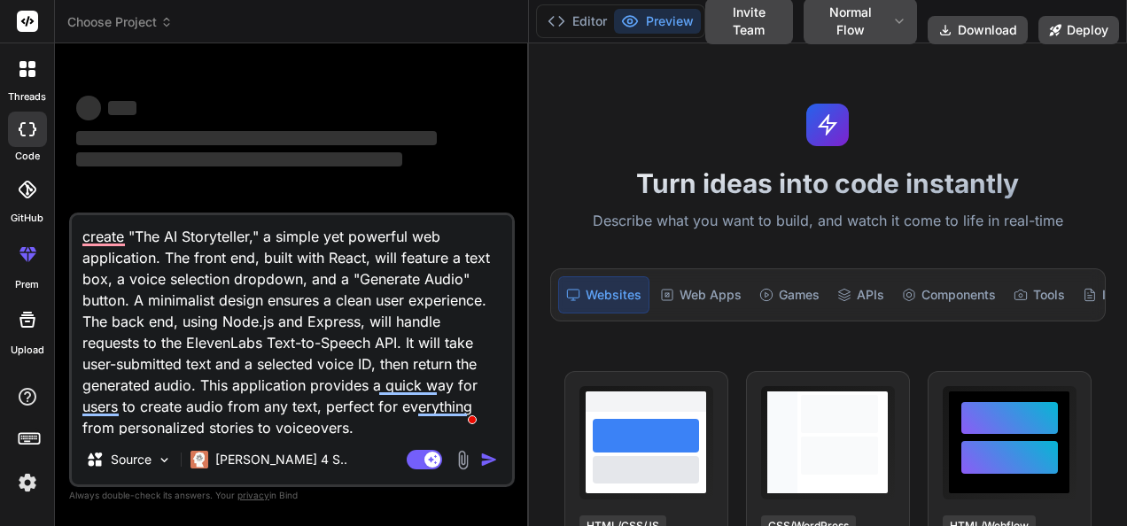
drag, startPoint x: 408, startPoint y: 222, endPoint x: 498, endPoint y: 261, distance: 98.8
click at [498, 261] on div "Bind AI Web Search Created with Pixso. Code Generator ‌ ‌ ‌ ‌ ‌ ‌ ‌ ‌ ‌ ‌ ‌ ‌ ‌…" at bounding box center [292, 284] width 474 height 483
type textarea "x"
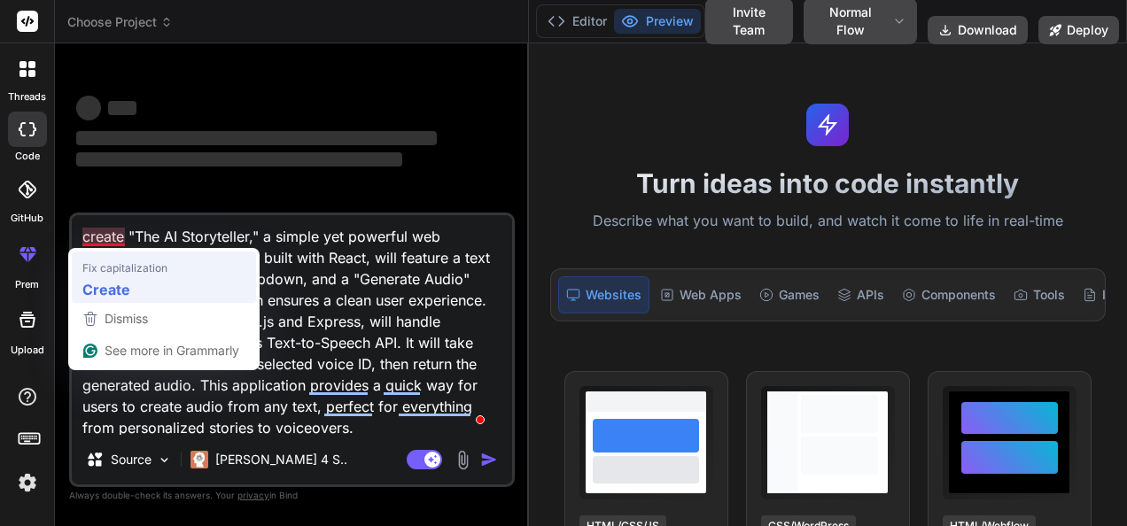
type textarea "Create "The AI Storyteller," a simple yet powerful web application. The front e…"
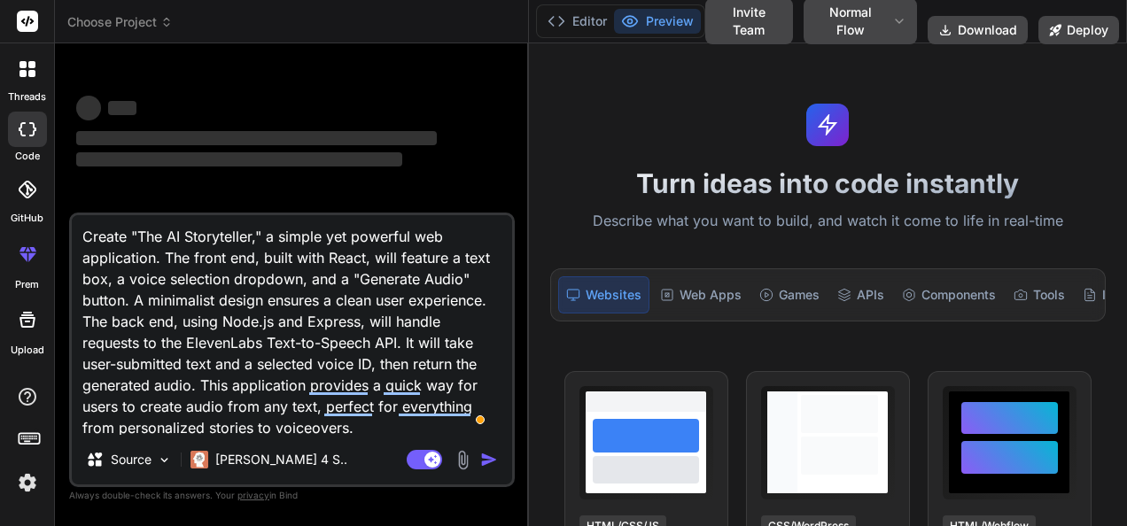
click at [307, 326] on textarea "Create "The AI Storyteller," a simple yet powerful web application. The front e…" at bounding box center [292, 325] width 440 height 220
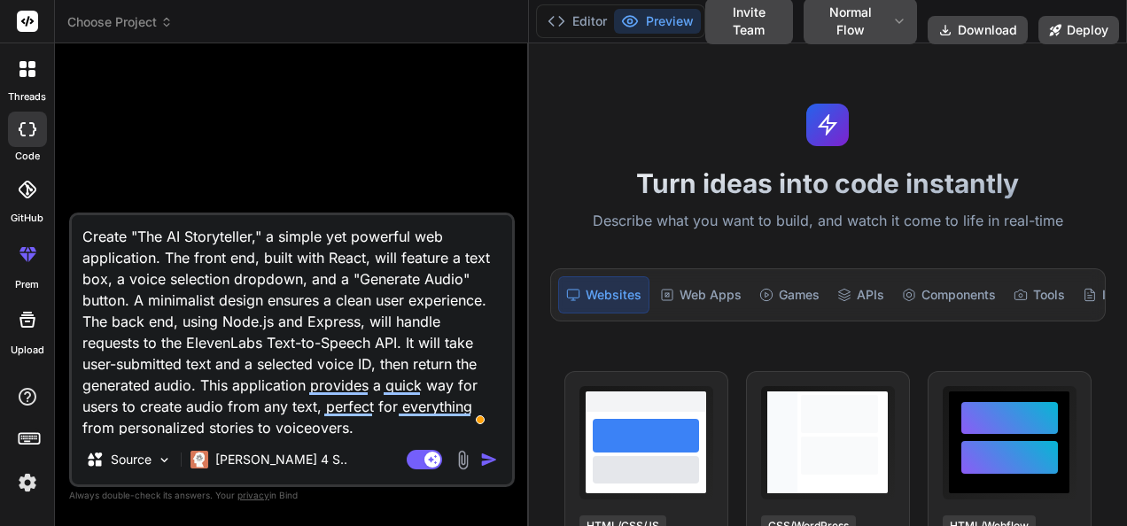
click at [362, 430] on textarea "Create "The AI Storyteller," a simple yet powerful web application. The front e…" at bounding box center [292, 325] width 440 height 220
type textarea "x"
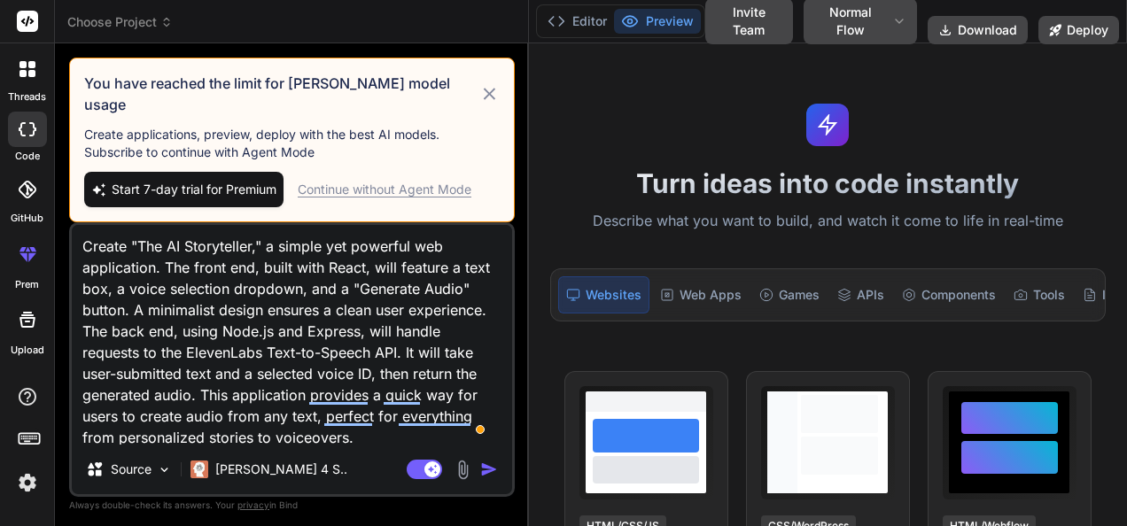
type textarea "Create "The AI Storyteller," a simple yet powerful web application. The front e…"
click at [492, 101] on icon at bounding box center [489, 93] width 20 height 21
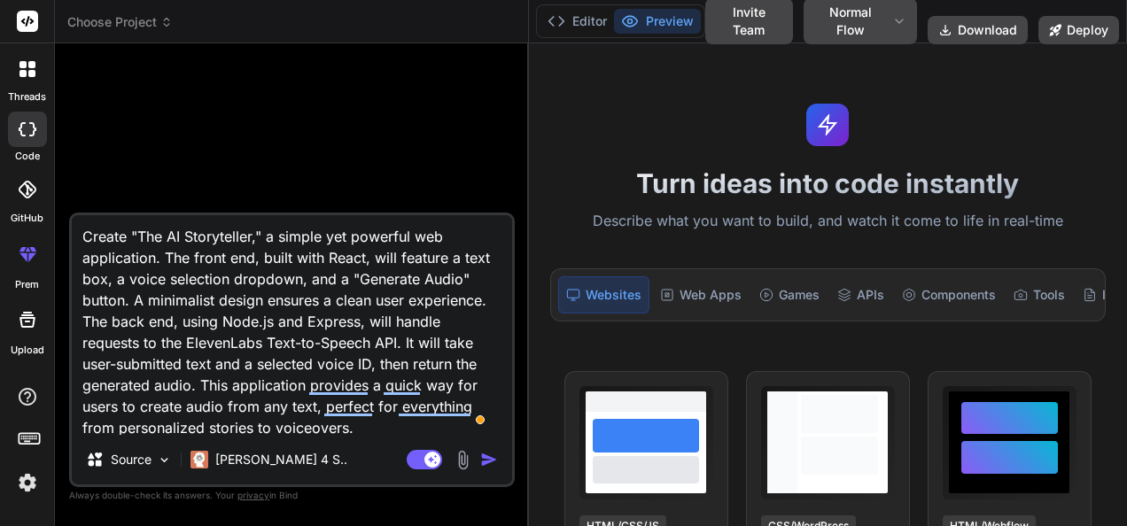
click at [378, 378] on textarea "Create "The AI Storyteller," a simple yet powerful web application. The front e…" at bounding box center [292, 325] width 440 height 220
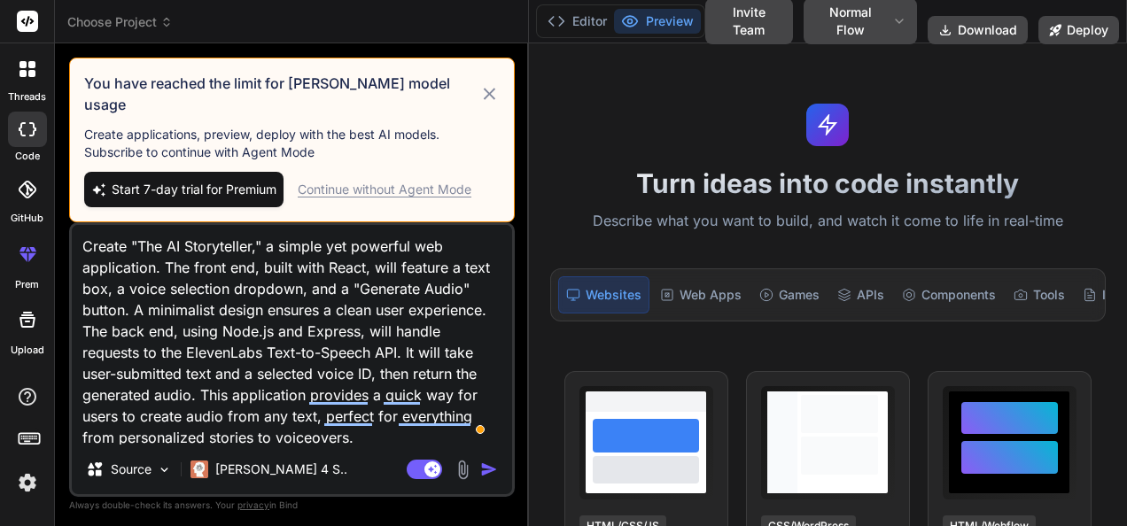
click at [481, 90] on icon at bounding box center [489, 93] width 20 height 21
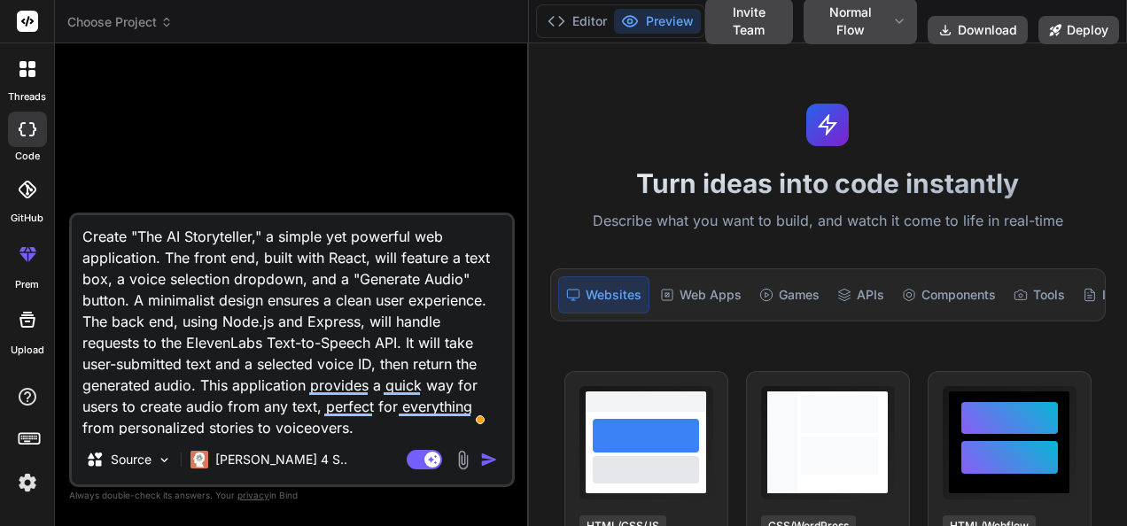
click at [294, 479] on div "Source Claude 4 S.." at bounding box center [292, 463] width 440 height 43
click at [195, 456] on img at bounding box center [200, 460] width 18 height 18
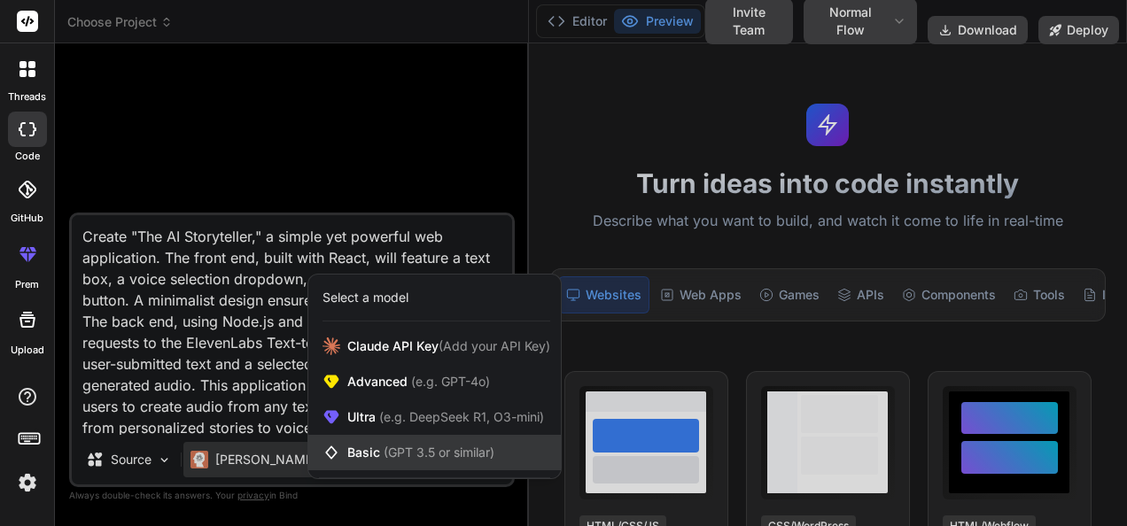
click at [445, 456] on span "(GPT 3.5 or similar)" at bounding box center [439, 452] width 111 height 15
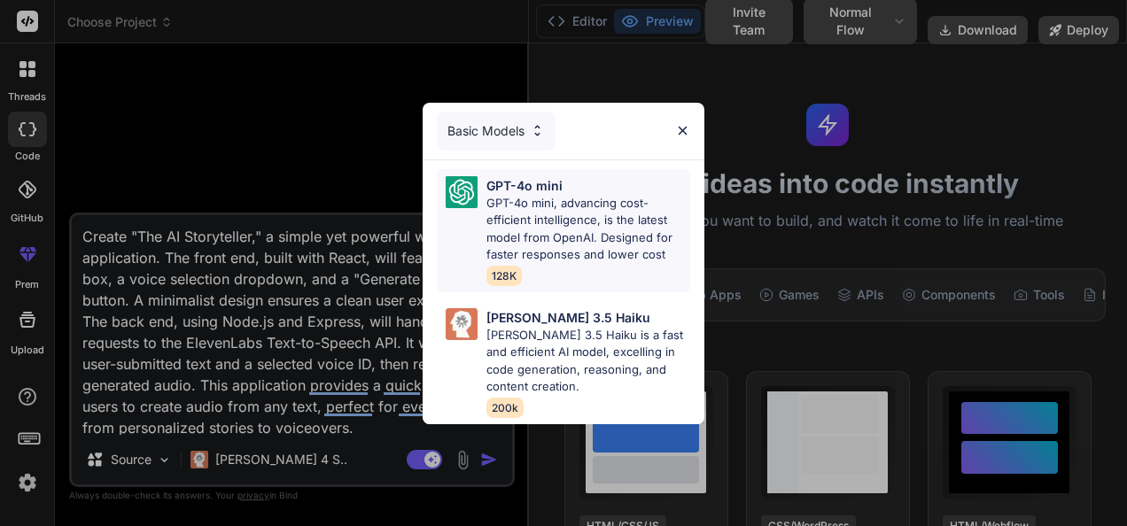
click at [573, 203] on p "GPT-4o mini, advancing cost-efficient intelligence, is the latest model from Op…" at bounding box center [589, 229] width 204 height 69
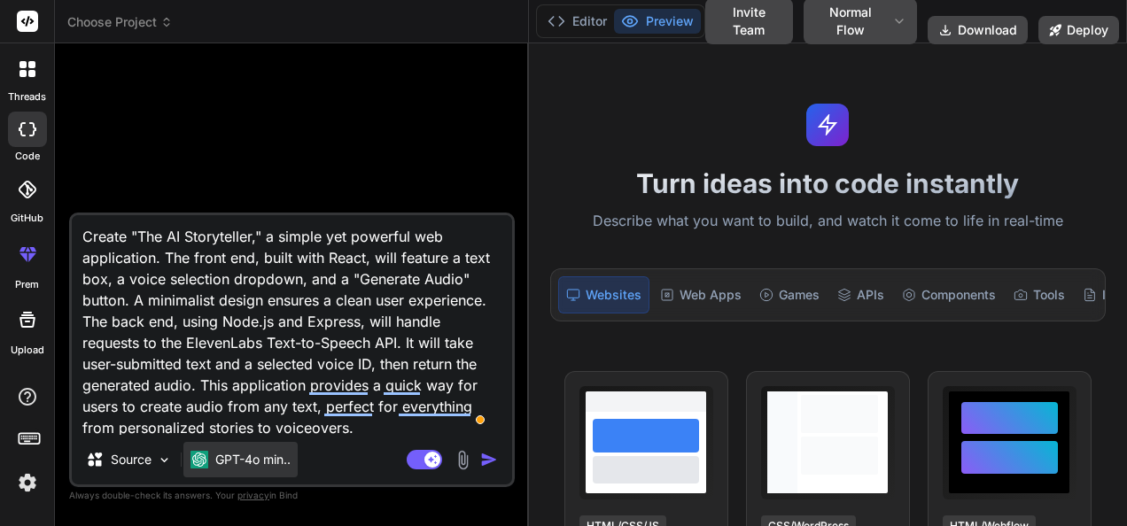
click at [263, 471] on div "GPT-4o min.." at bounding box center [240, 459] width 114 height 35
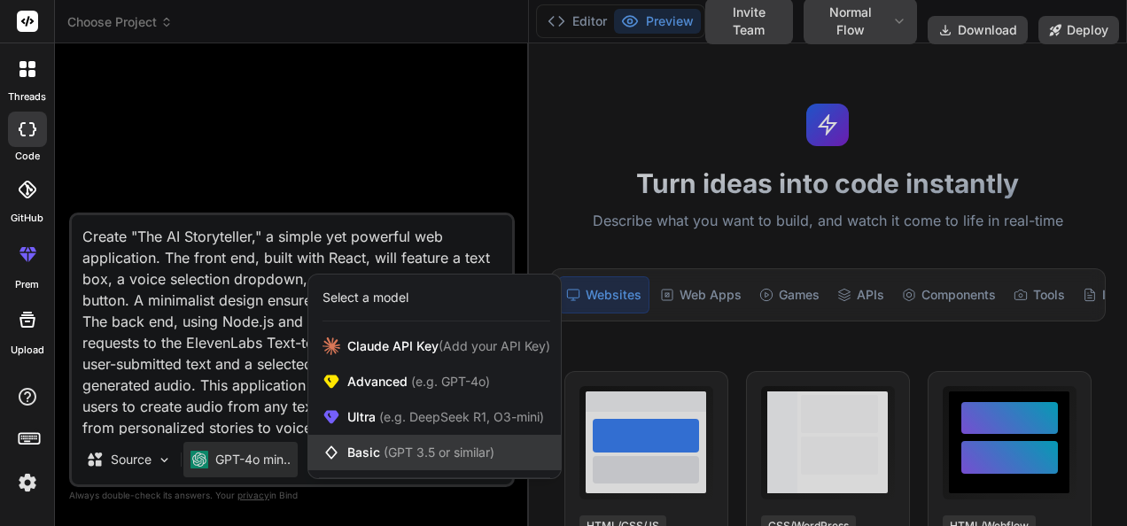
click at [334, 452] on icon at bounding box center [332, 453] width 18 height 18
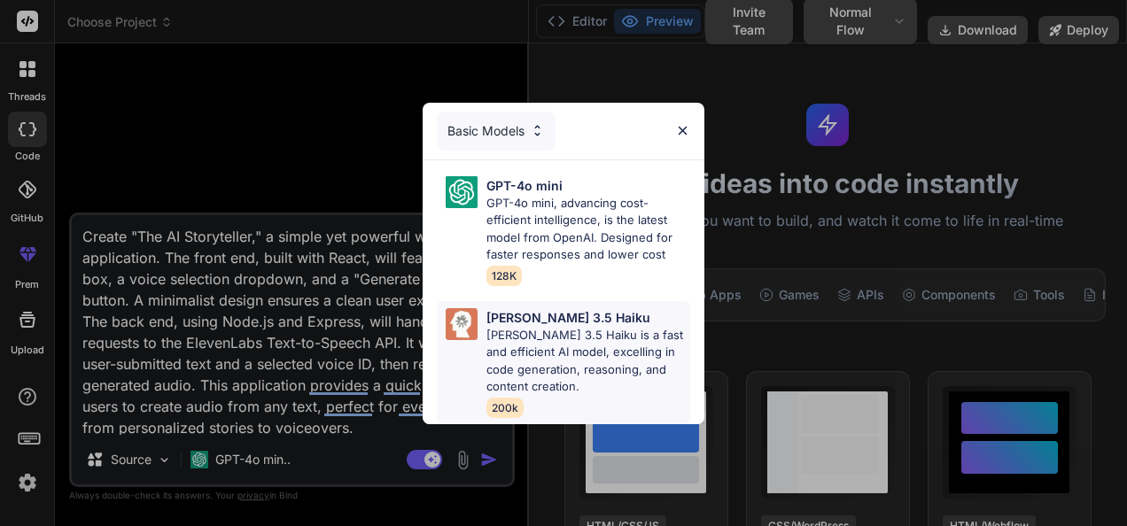
click at [555, 369] on p "Claude 3.5 Haiku is a fast and efficient AI model, excelling in code generation…" at bounding box center [589, 361] width 204 height 69
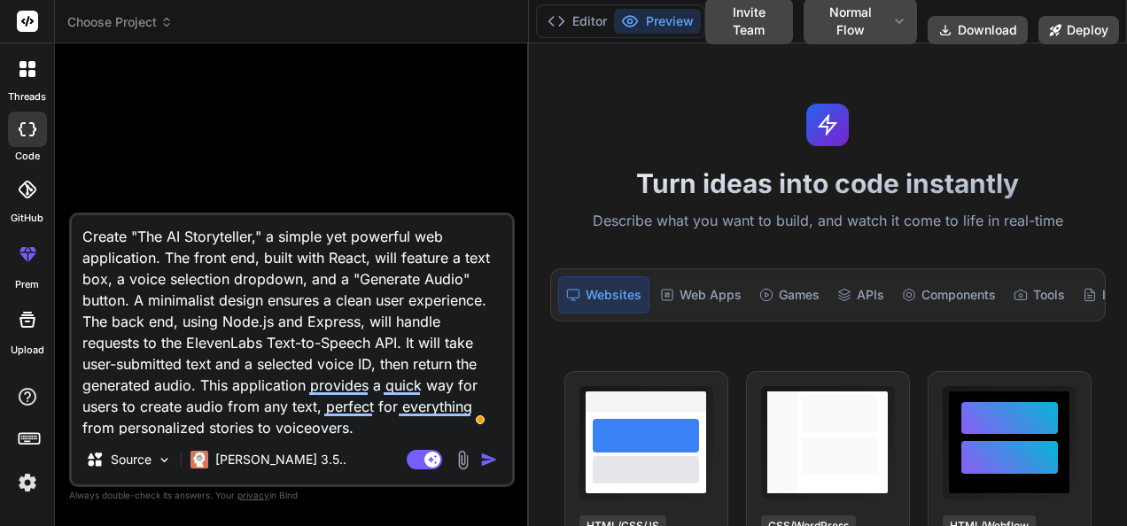
click at [230, 334] on textarea "Create "The AI Storyteller," a simple yet powerful web application. The front e…" at bounding box center [292, 325] width 440 height 220
type textarea "x"
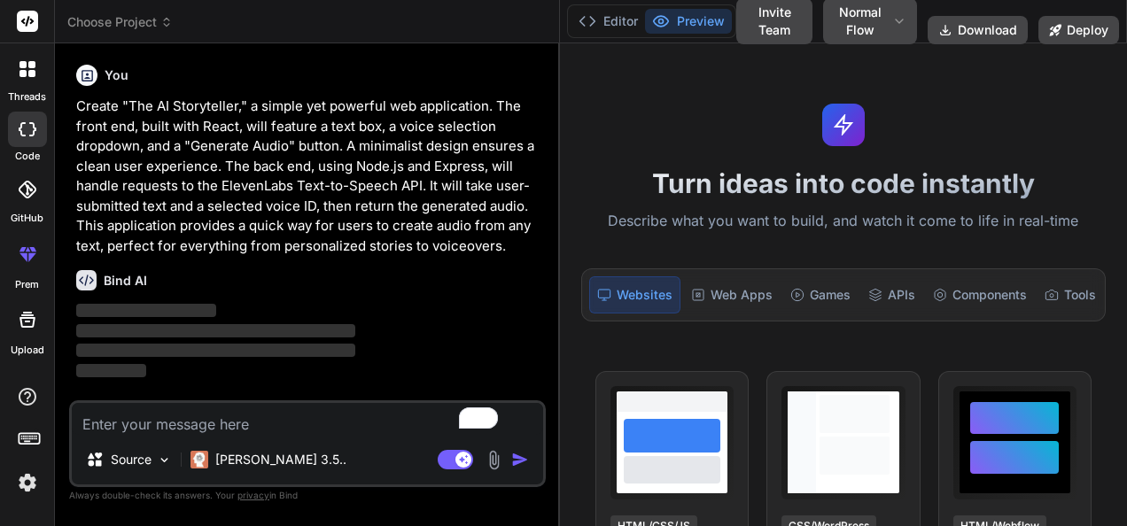
click at [531, 181] on div "Bind AI Web Search Created with Pixso. Code Generator You Create "The AI Storyt…" at bounding box center [307, 284] width 505 height 483
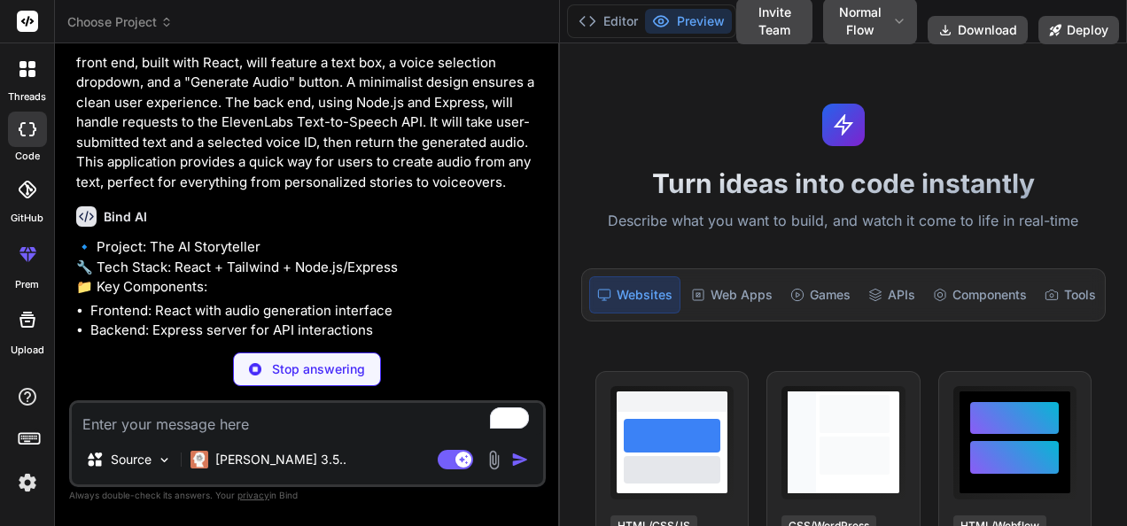
scroll to position [208, 0]
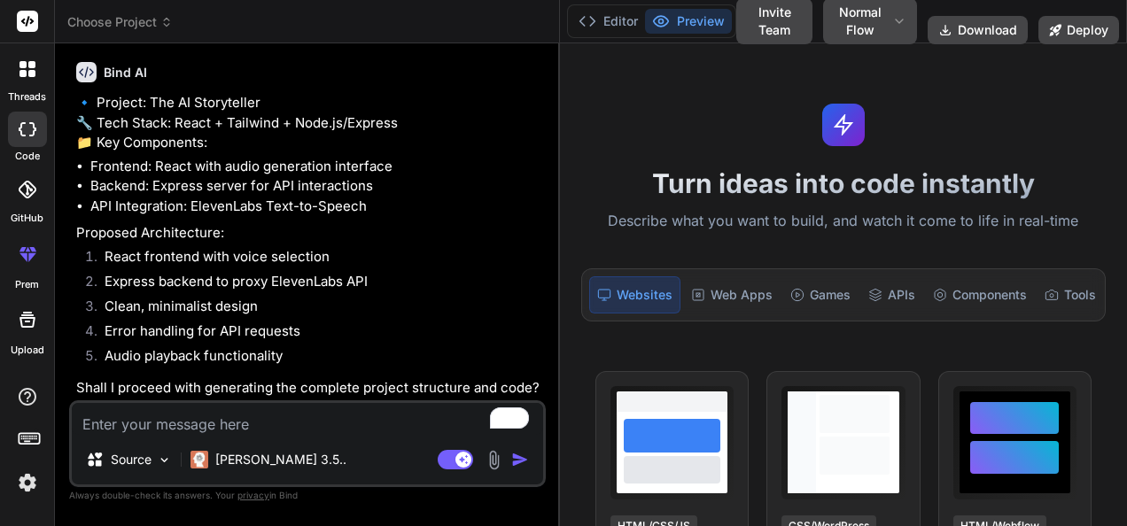
click at [426, 448] on div "Source Claude 3.5.." at bounding box center [307, 463] width 471 height 43
click at [358, 411] on textarea "To enrich screen reader interactions, please activate Accessibility in Grammarl…" at bounding box center [307, 419] width 471 height 32
type textarea "x"
type textarea "Y"
type textarea "x"
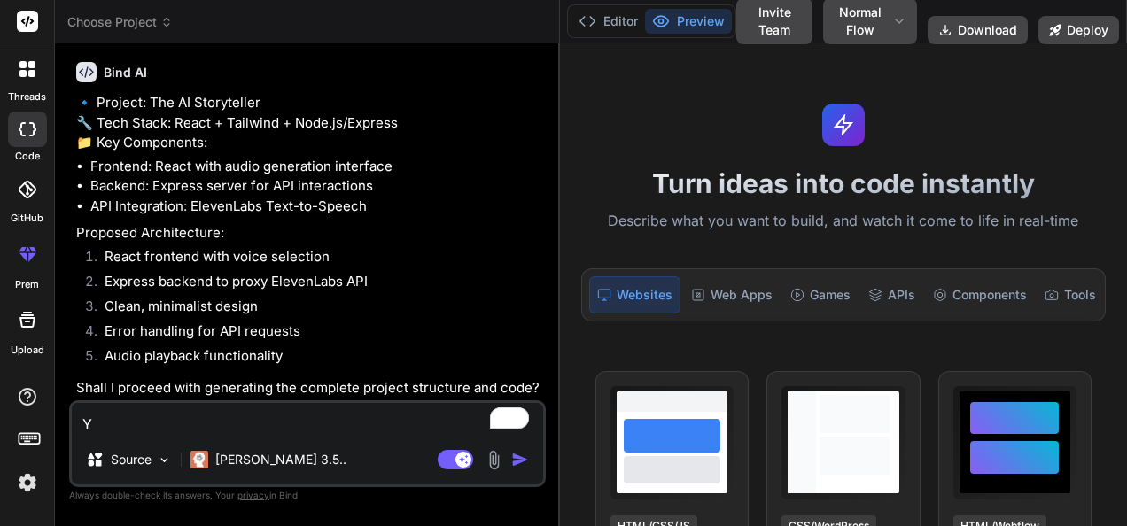
type textarea "Ye"
type textarea "x"
type textarea "Yes"
type textarea "x"
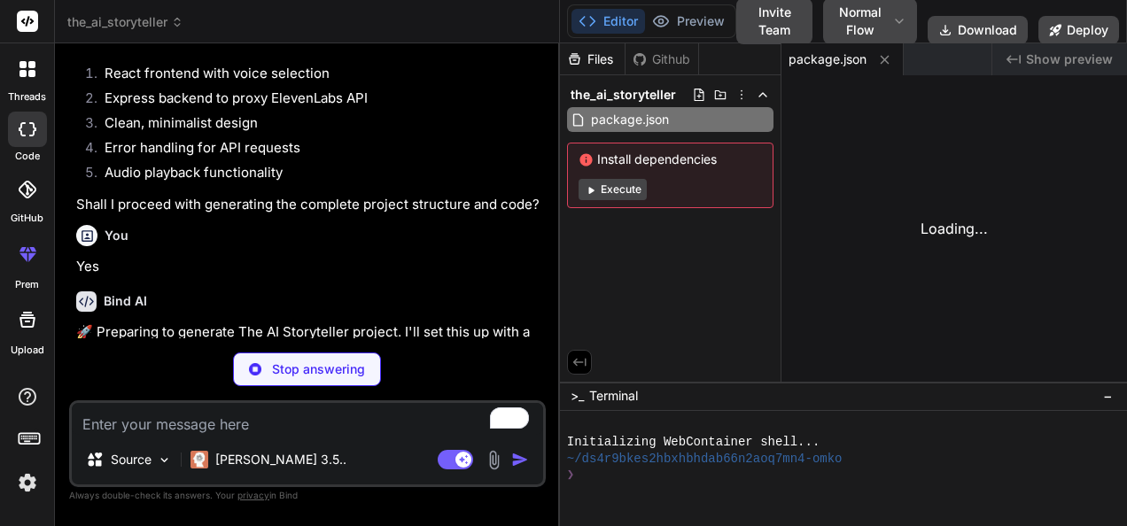
scroll to position [571, 0]
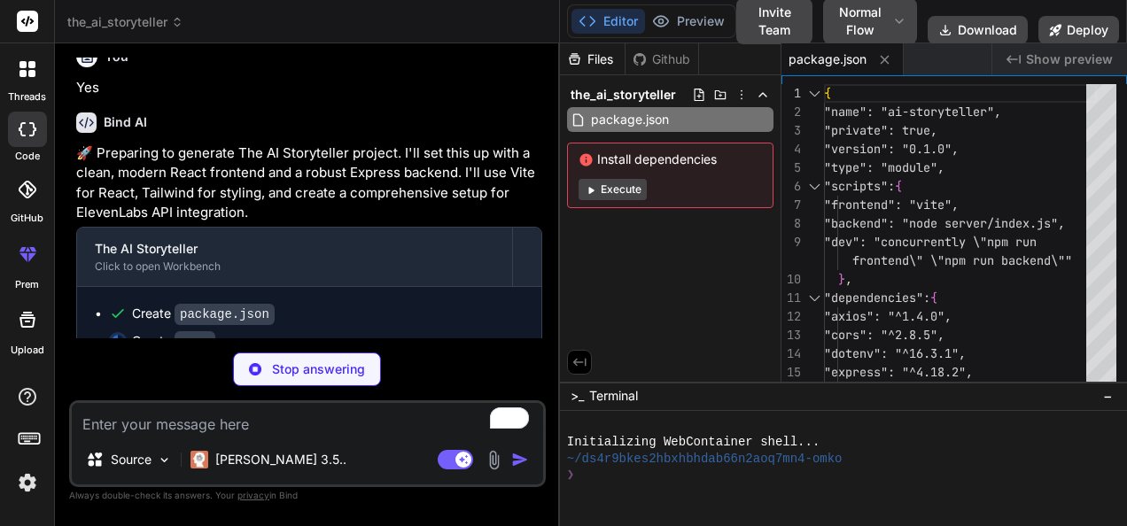
type textarea "x"
type textarea "ELEVENLABS_API_KEY=your_api_key_here ELEVENLABS_API_URL=https://api.elevenlabs.…"
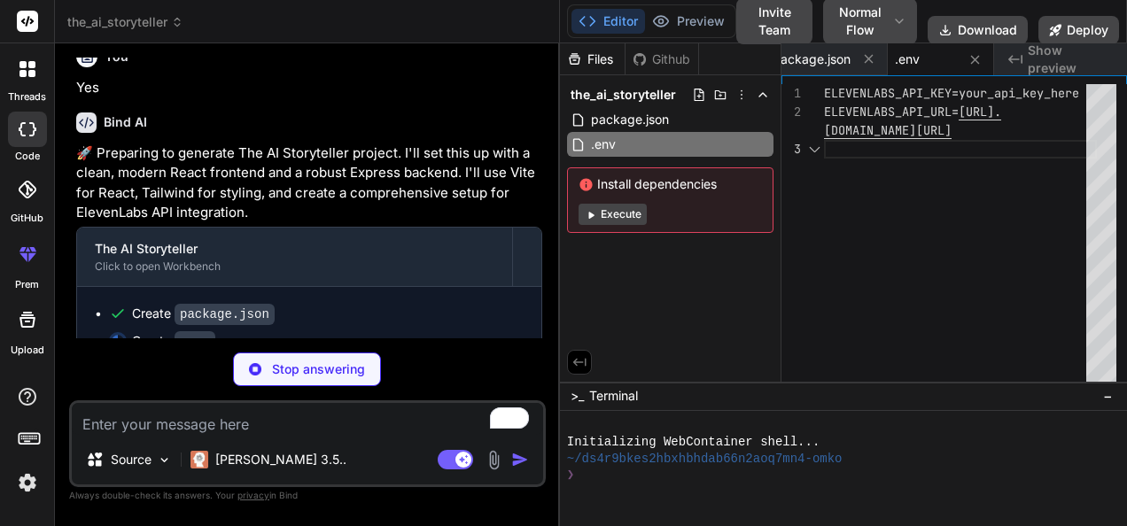
scroll to position [597, 0]
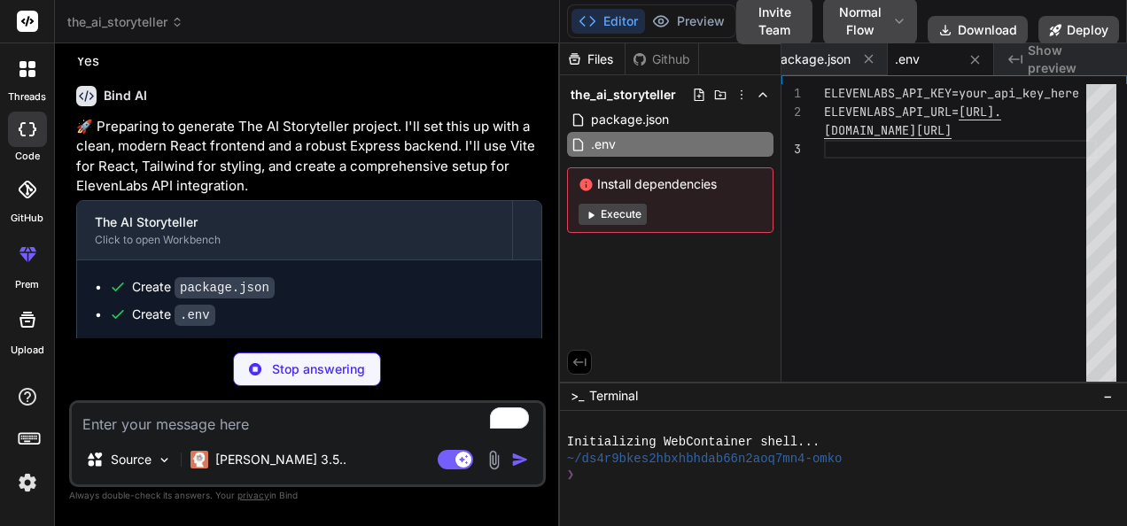
type textarea "x"
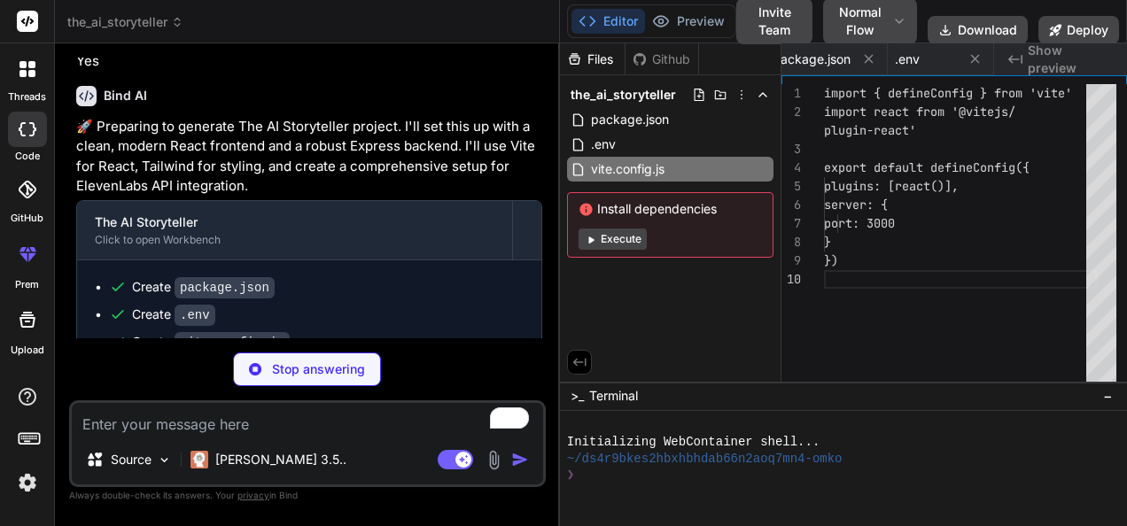
type textarea "x"
type textarea "})"
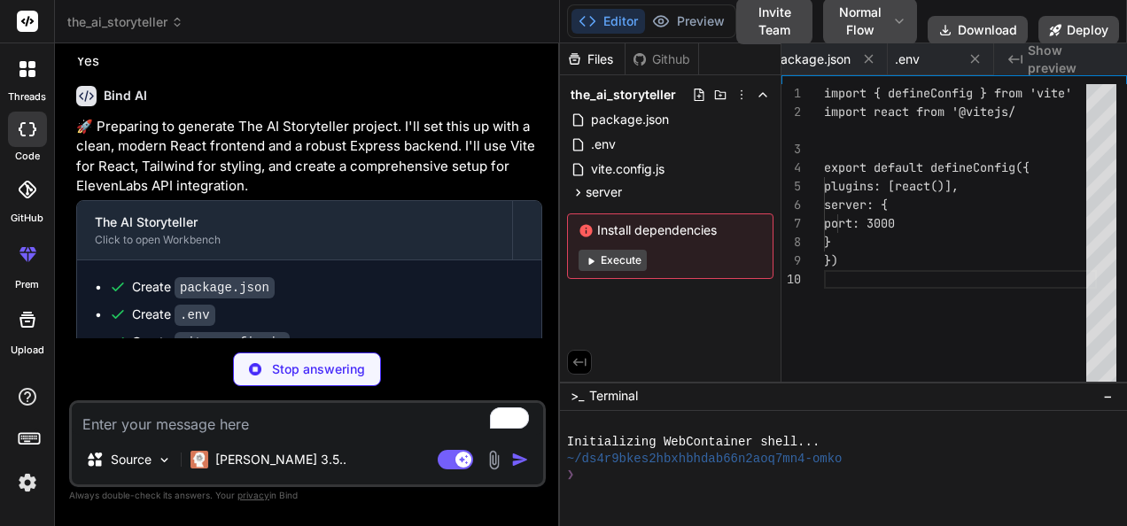
scroll to position [0, 241]
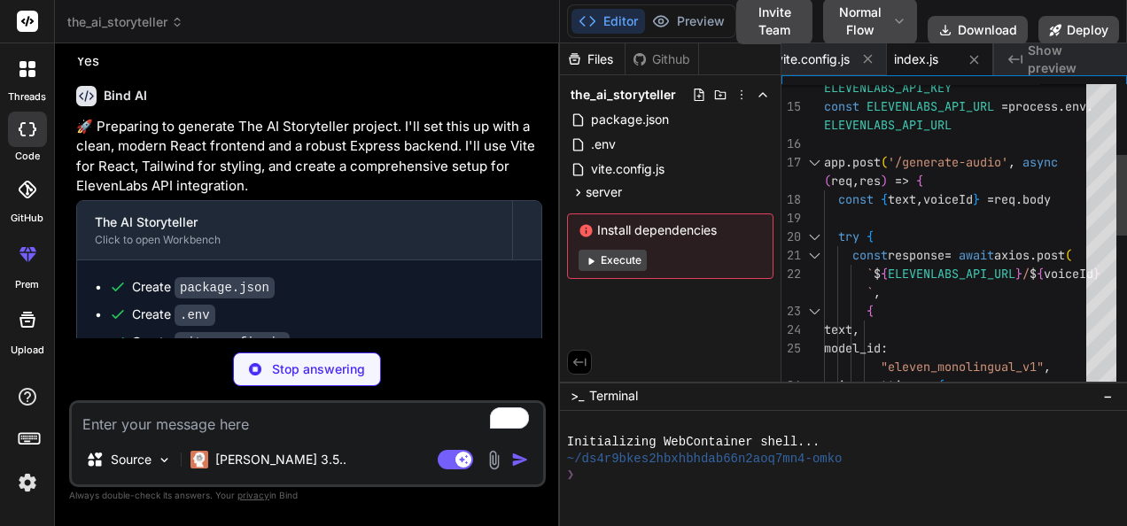
type textarea "x"
type textarea "</div> ) } export default App"
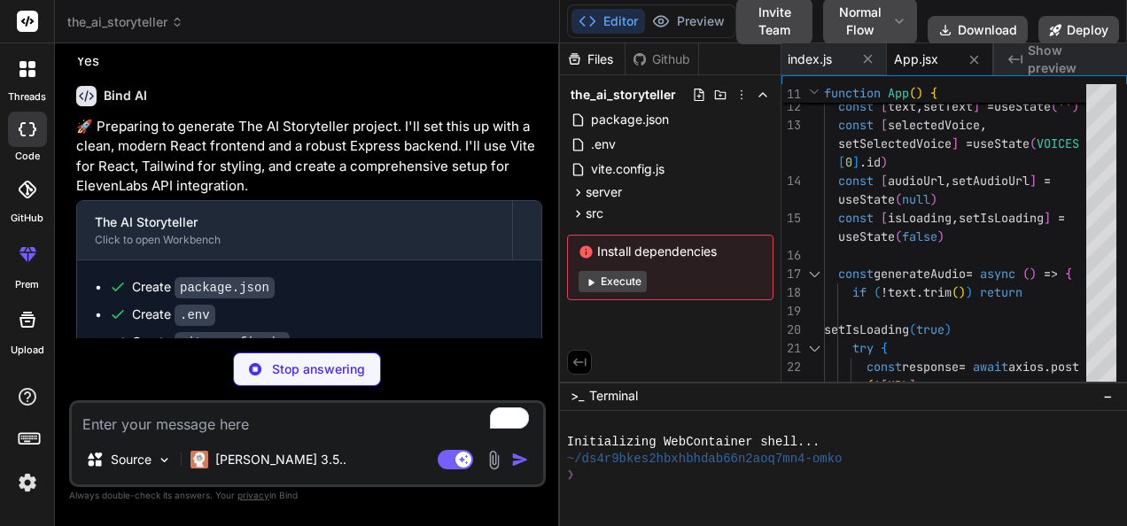
type textarea "x"
type textarea "@tailwind base; @tailwind components; @tailwind utilities;"
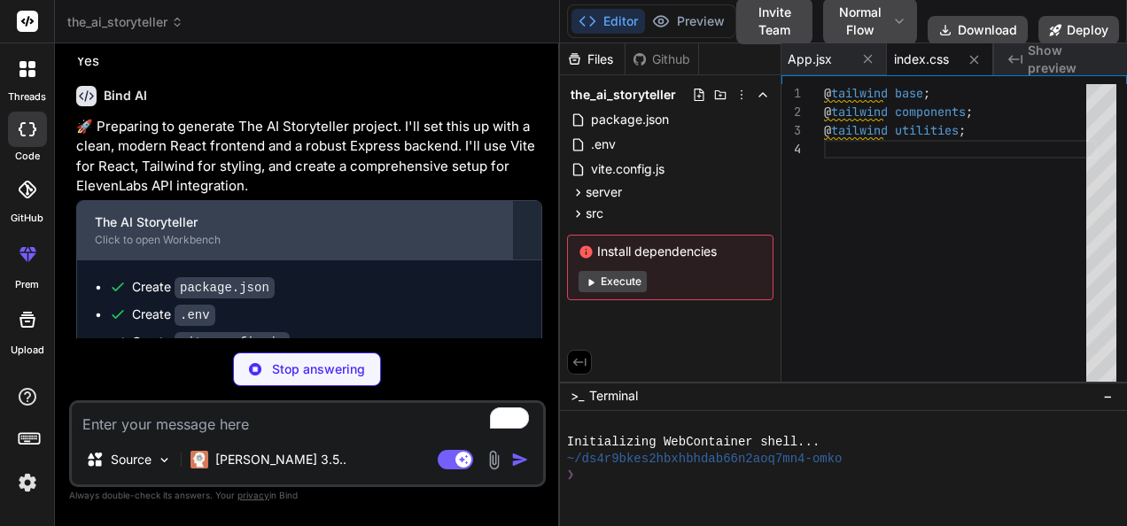
type textarea "x"
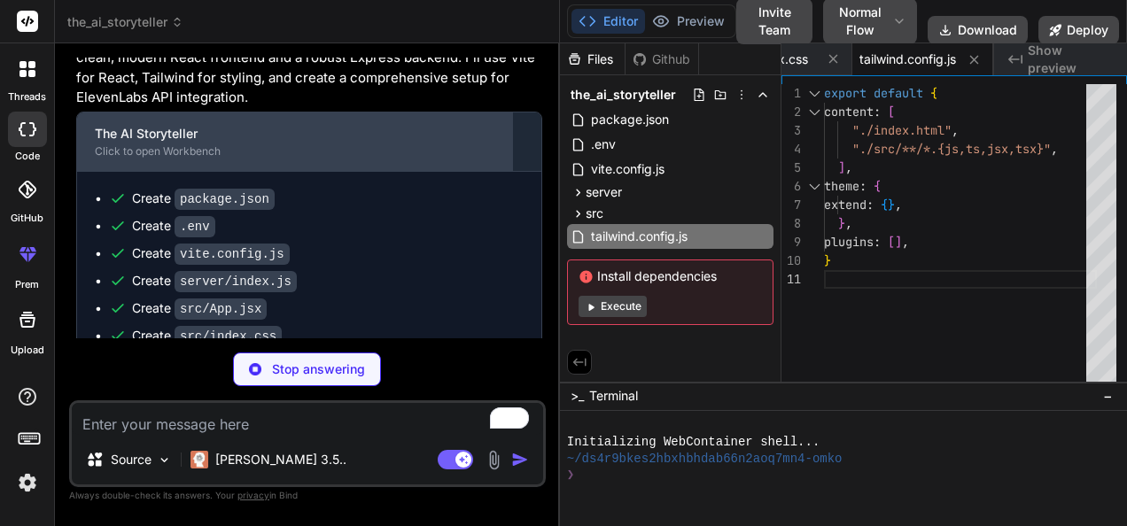
scroll to position [757, 0]
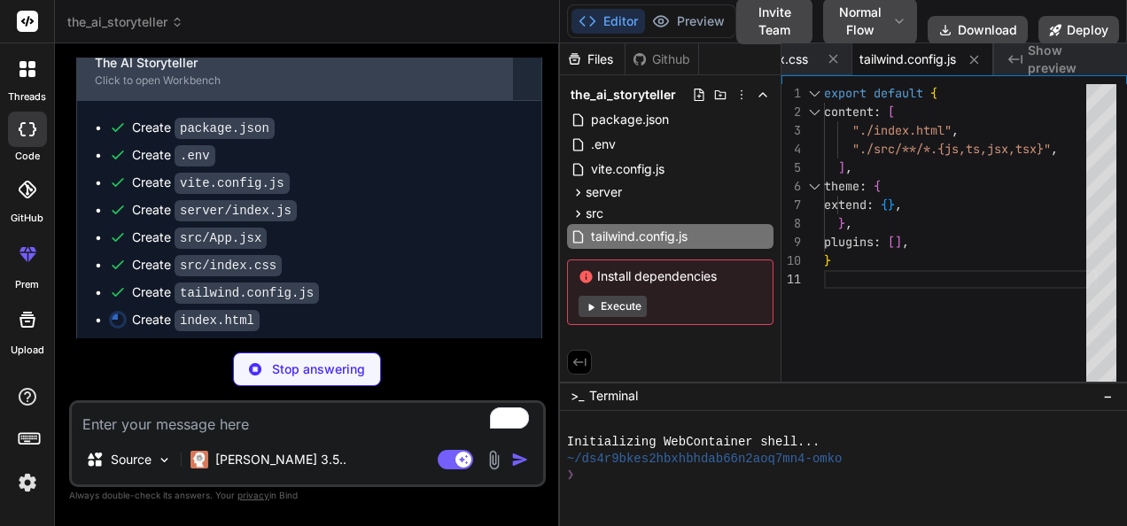
type textarea "x"
type textarea "</head> <body> <div id="root"></div> <script type="module" src="/src/main.jsx">…"
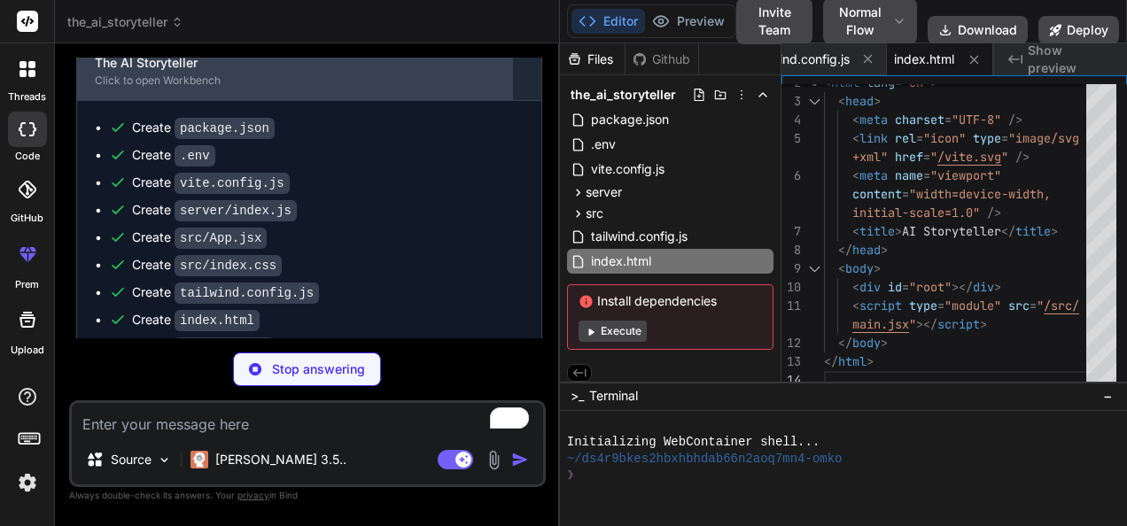
type textarea "x"
type textarea ")"
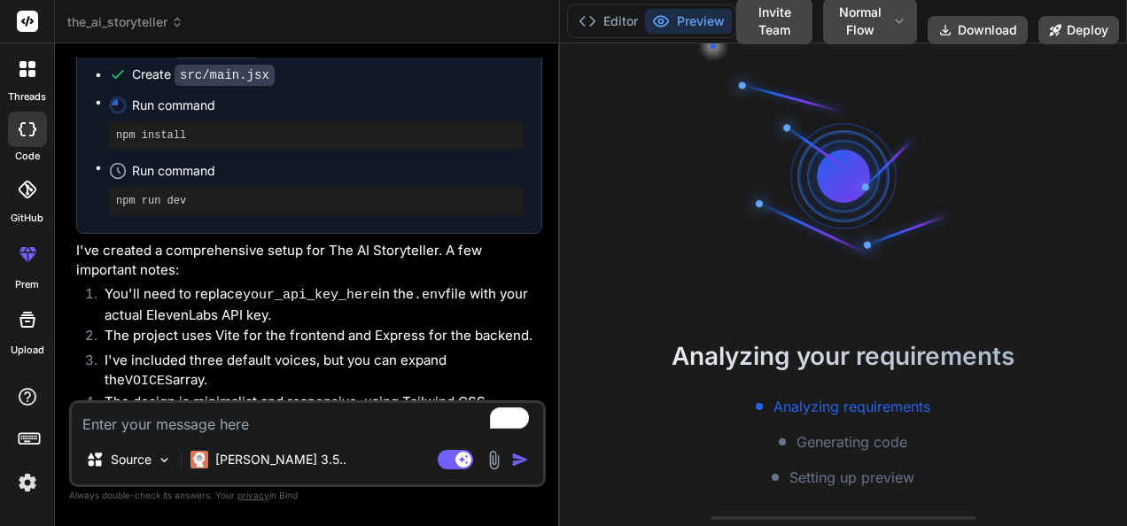
scroll to position [1195, 0]
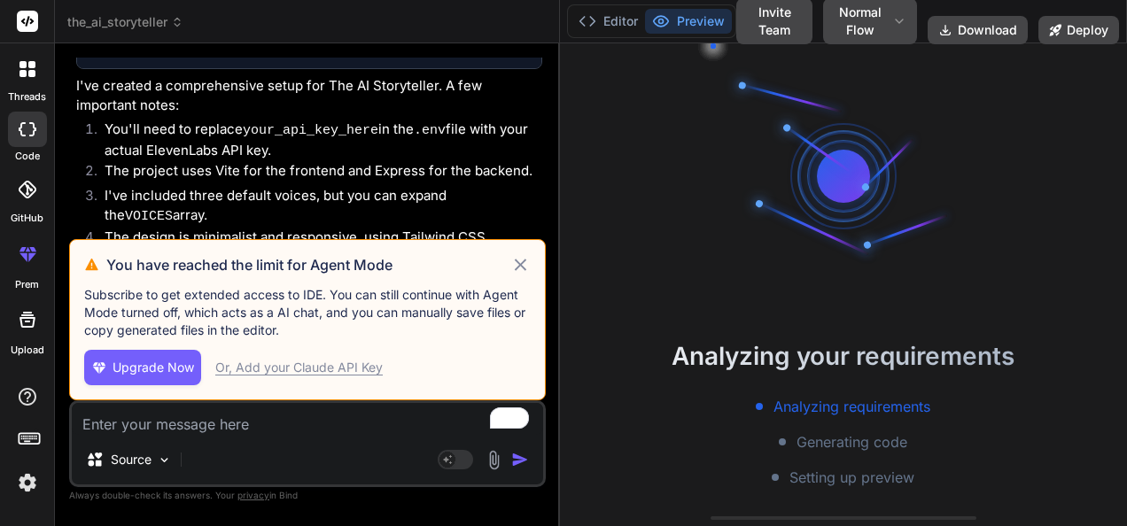
click at [510, 271] on icon at bounding box center [520, 264] width 20 height 21
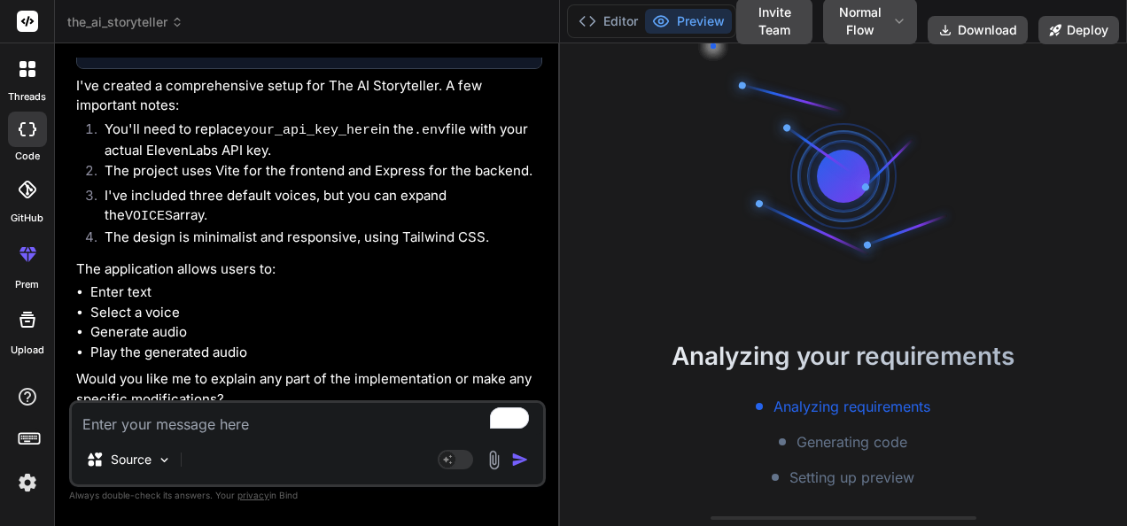
scroll to position [165, 0]
type textarea "x"
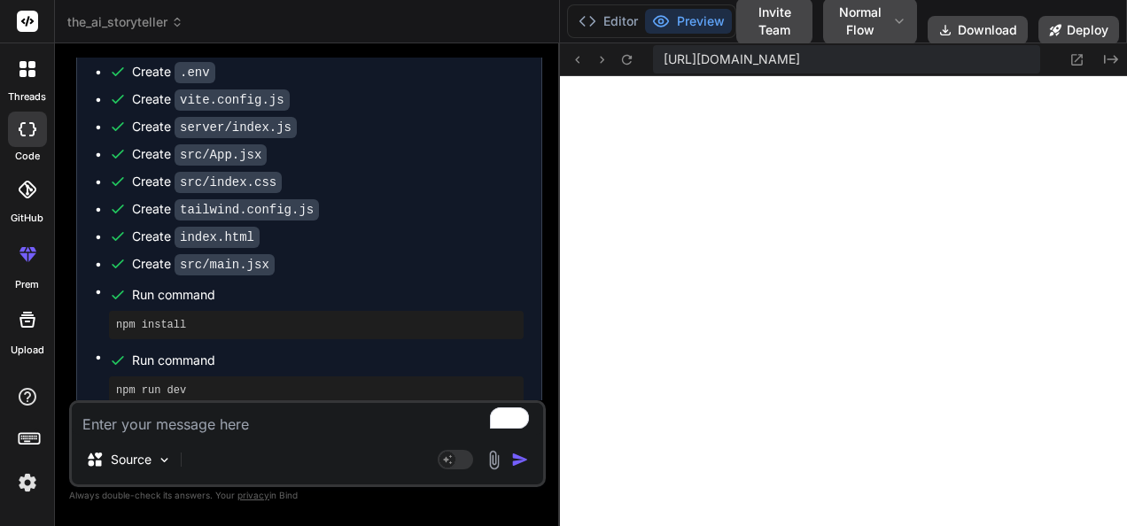
scroll to position [1195, 0]
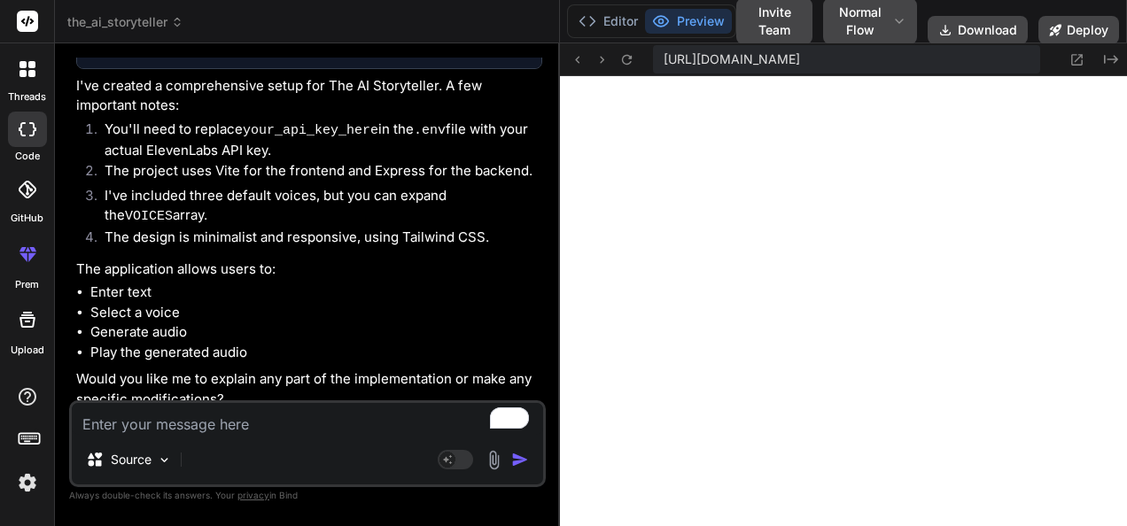
click at [214, 456] on div "Source" at bounding box center [307, 463] width 471 height 43
click at [296, 447] on div "Source" at bounding box center [307, 463] width 471 height 43
click at [167, 438] on div "Source Agent Mode. When this toggle is activated, AI automatically makes decisi…" at bounding box center [307, 444] width 477 height 87
click at [176, 421] on textarea "To enrich screen reader interactions, please activate Accessibility in Grammarl…" at bounding box center [307, 419] width 471 height 32
click at [27, 482] on img at bounding box center [27, 483] width 30 height 30
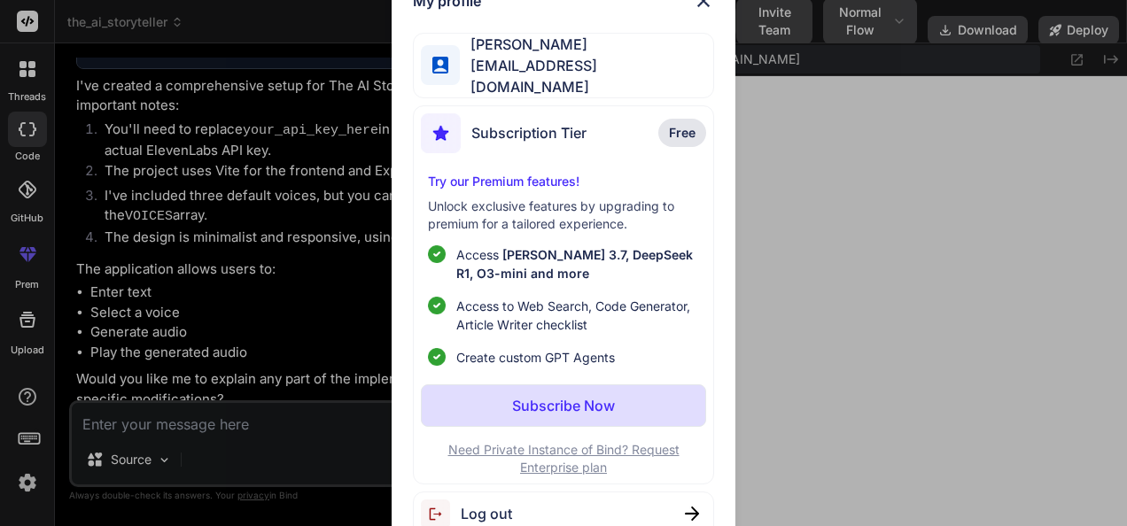
click at [709, 10] on img at bounding box center [703, 0] width 21 height 21
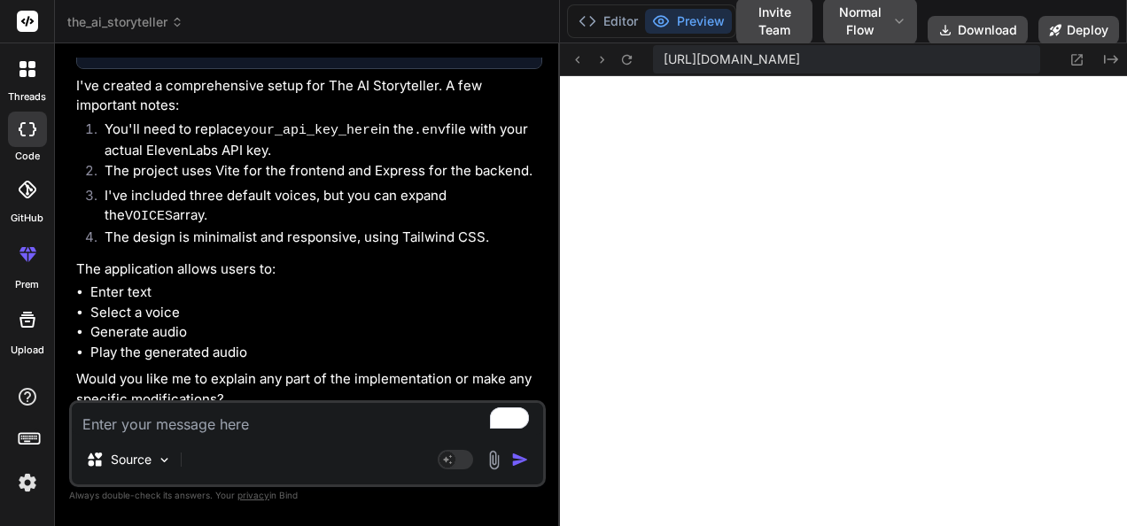
scroll to position [1106, 0]
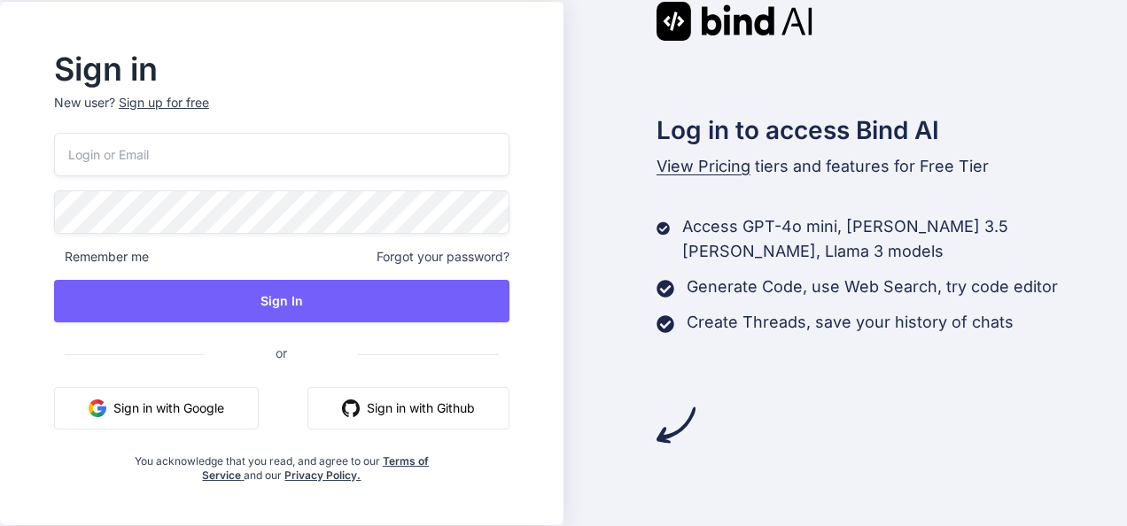
click at [172, 406] on button "Sign in with Google" at bounding box center [156, 408] width 205 height 43
